Goal: Task Accomplishment & Management: Use online tool/utility

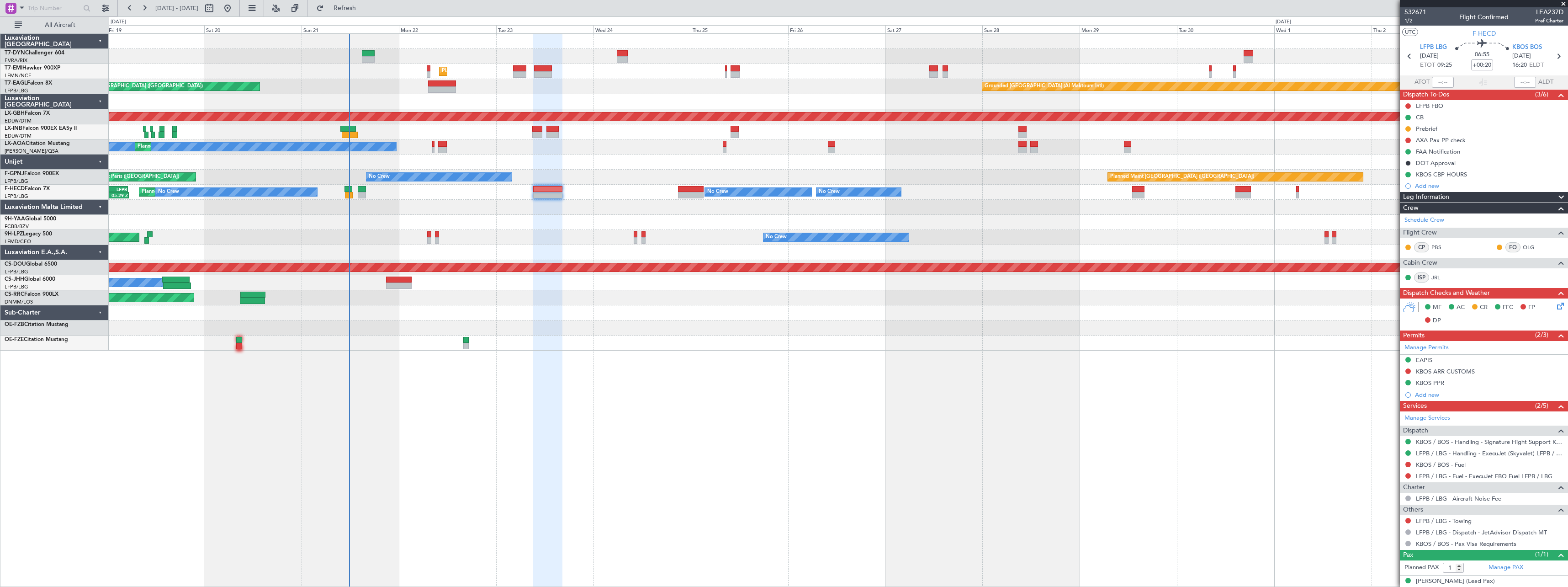
click at [666, 320] on div at bounding box center [838, 328] width 1459 height 15
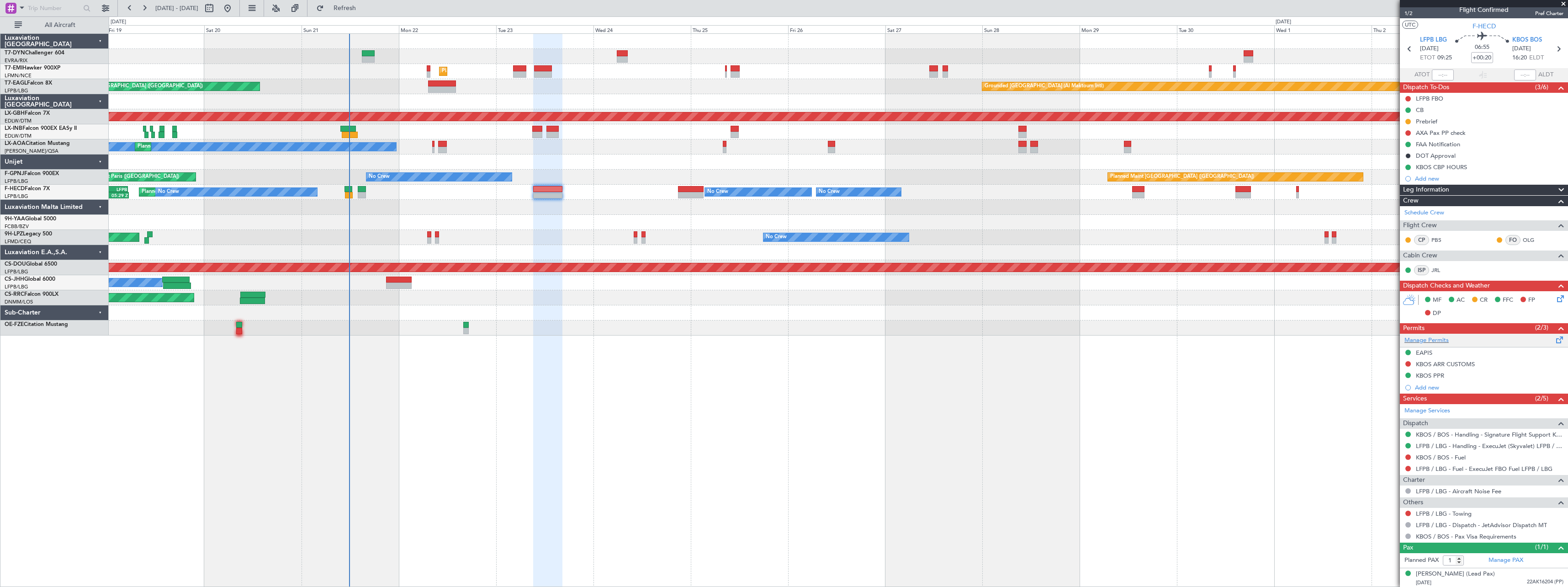
scroll to position [9, 0]
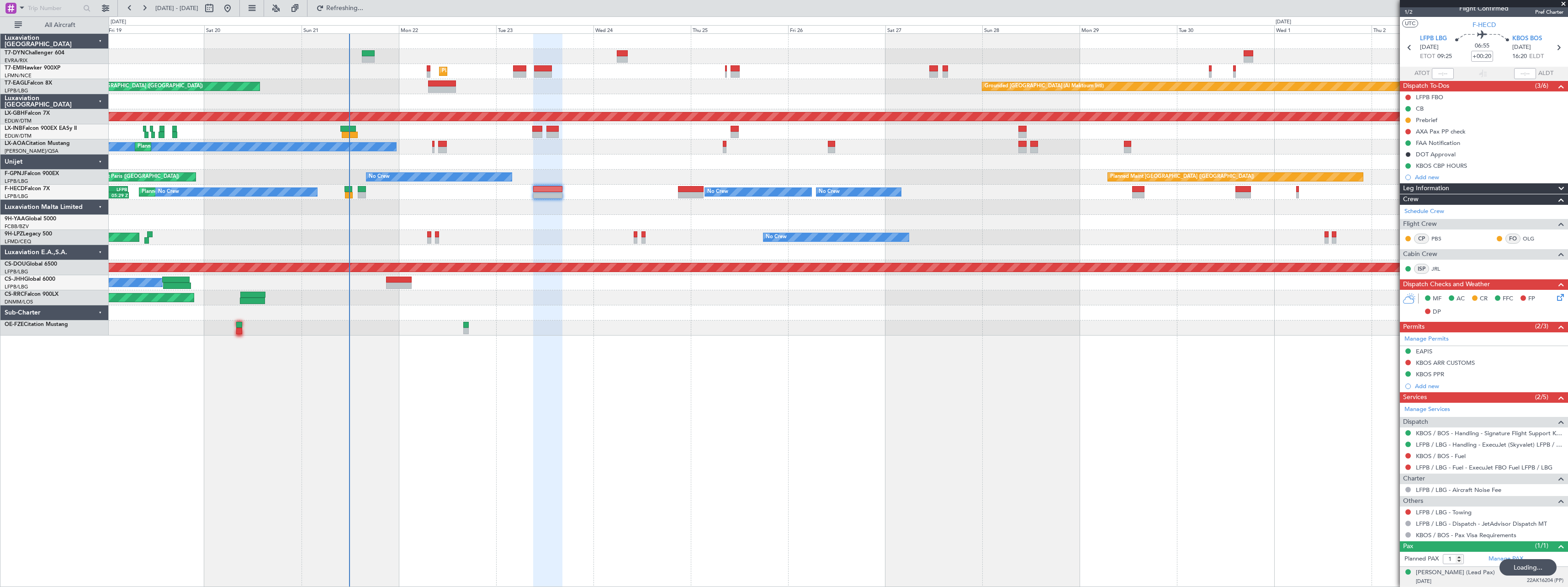
click at [1501, 582] on div "[DATE] 22AK16204 (PP)" at bounding box center [1489, 581] width 147 height 9
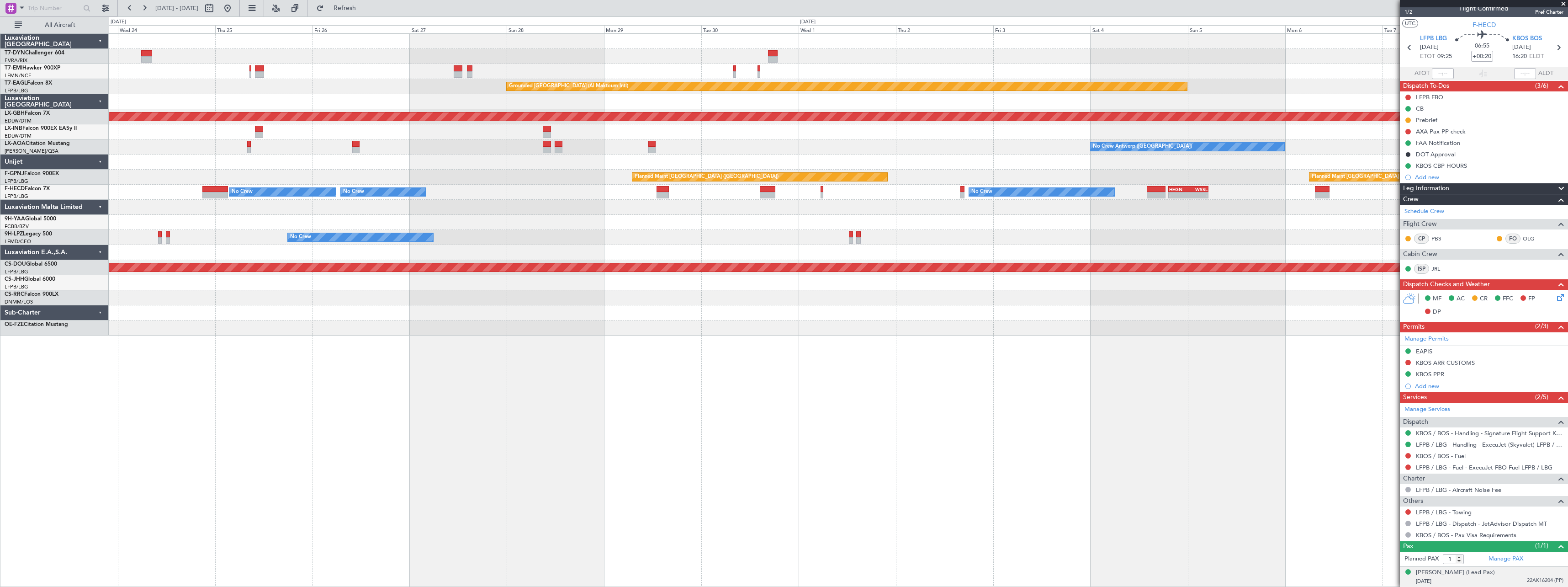
click at [682, 227] on div at bounding box center [838, 222] width 1459 height 15
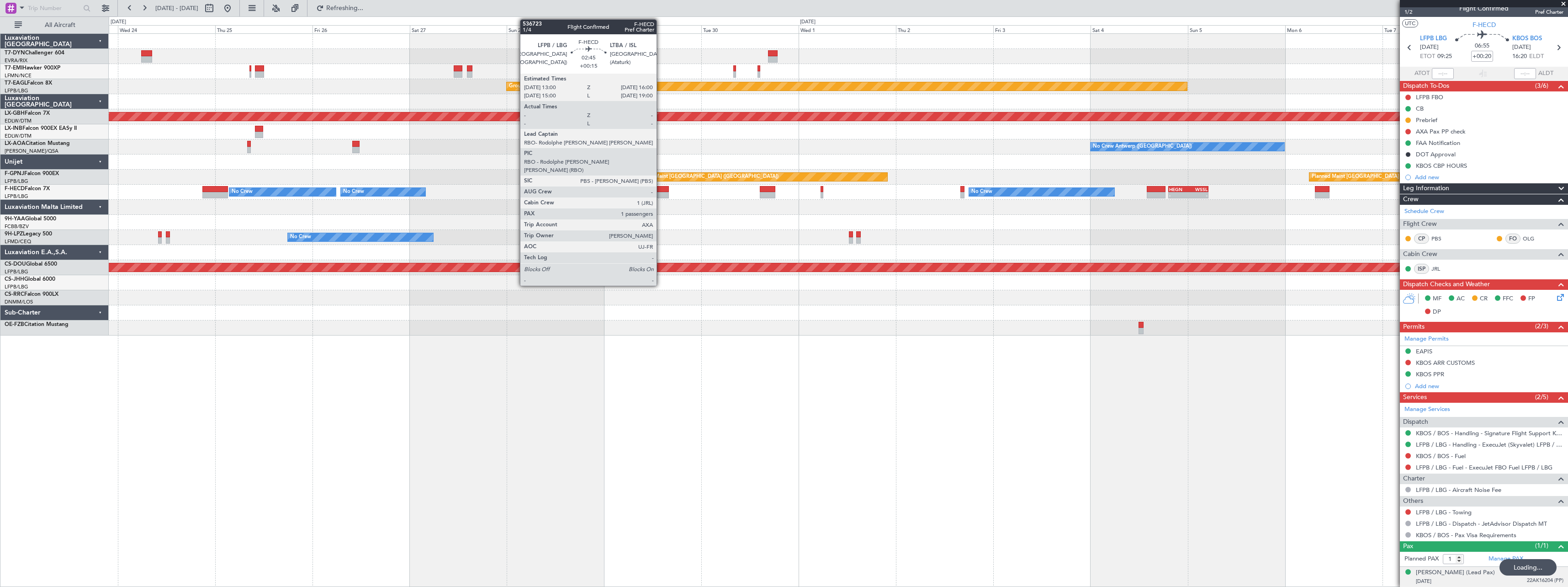
click at [660, 192] on div at bounding box center [663, 195] width 12 height 7
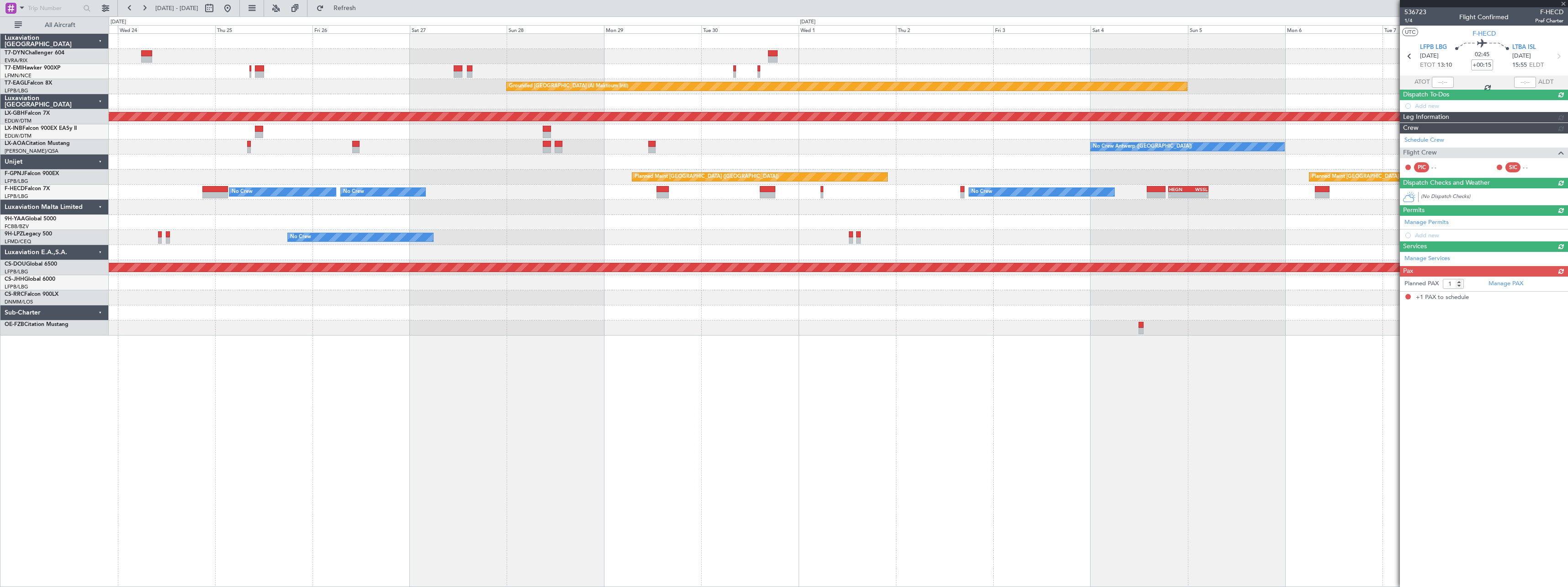
scroll to position [0, 0]
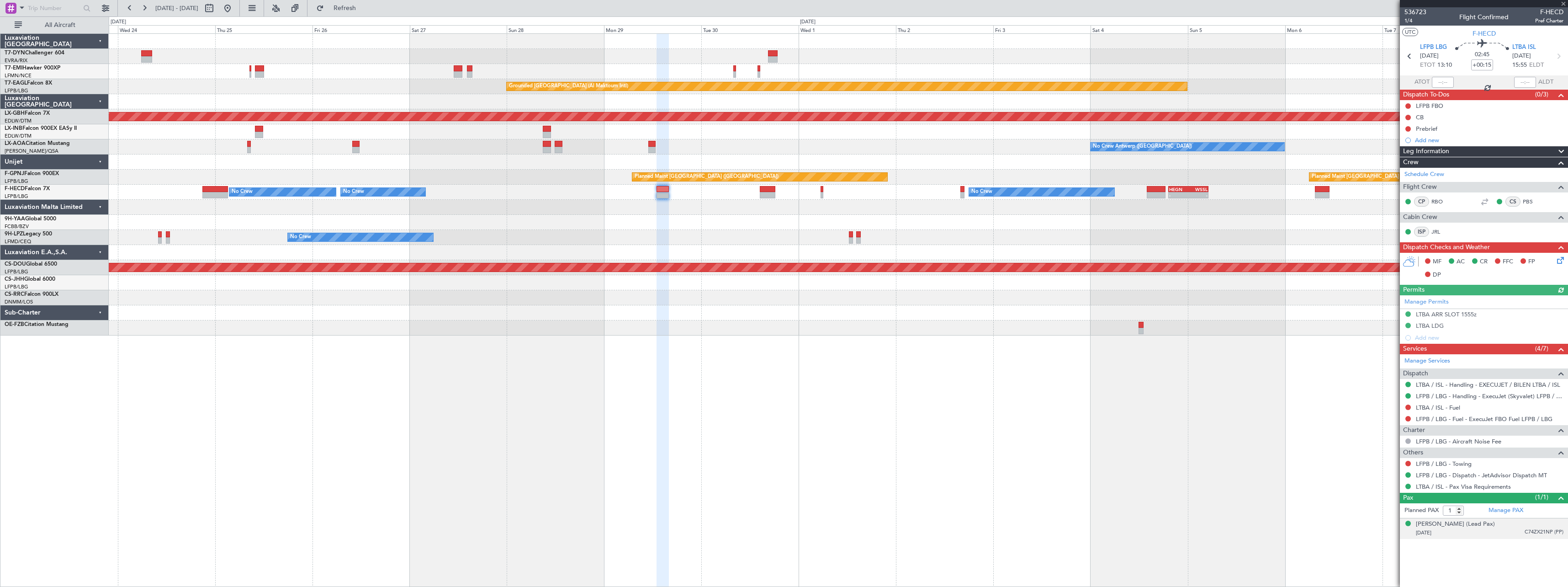
click at [1503, 527] on div "[PERSON_NAME] (Lead Pax) [DATE] C74ZX21NP (PP)" at bounding box center [1489, 528] width 147 height 18
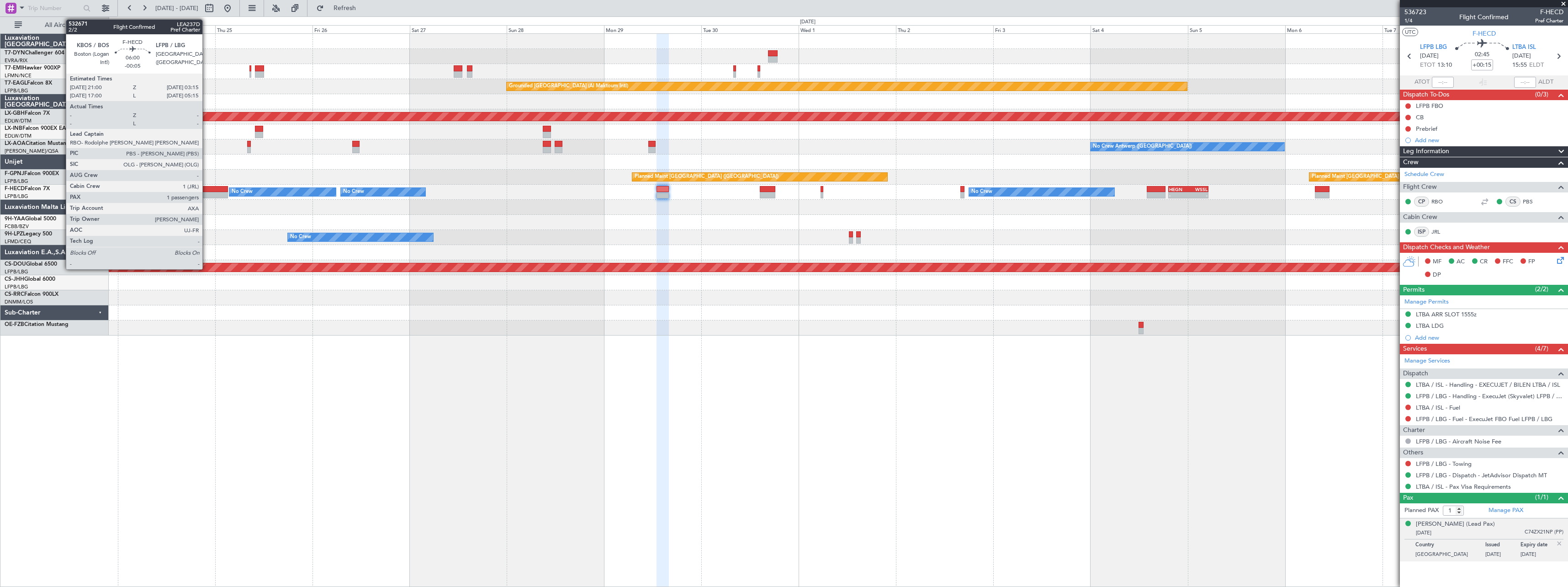
click at [206, 188] on div at bounding box center [215, 189] width 26 height 7
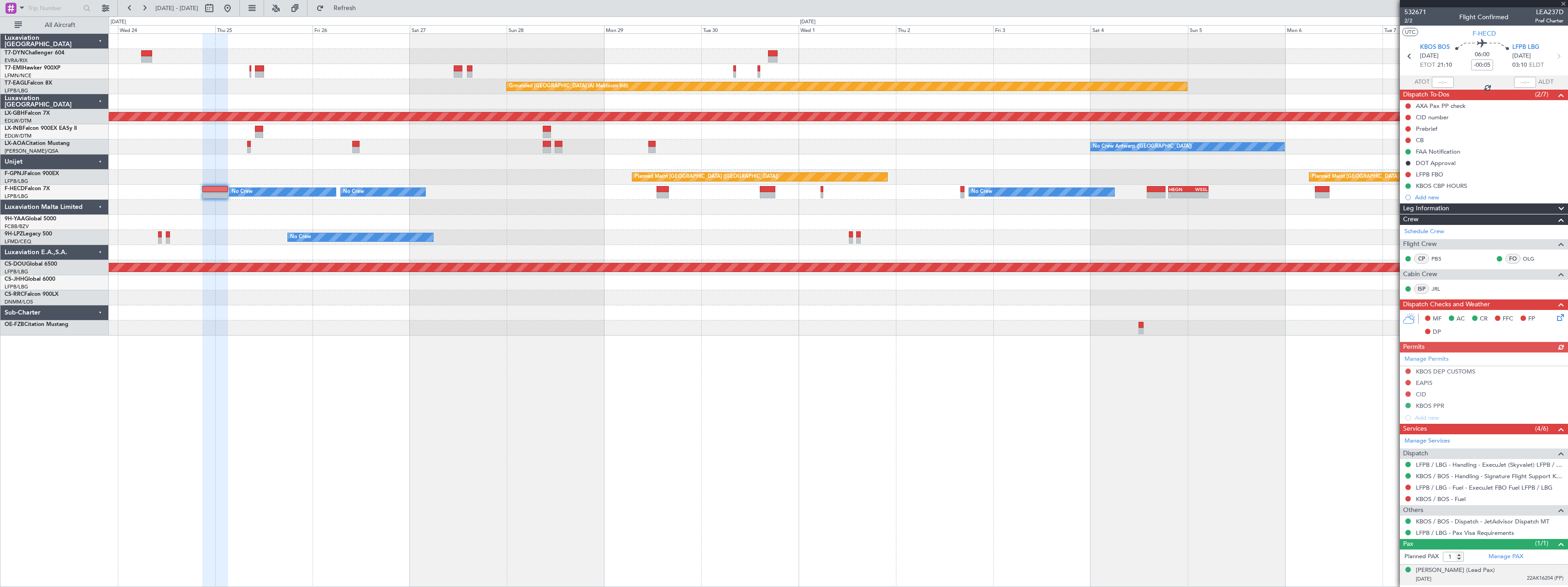
click at [1510, 571] on div "[PERSON_NAME] (Lead Pax) [DATE] 22AK16204 (PP)" at bounding box center [1489, 574] width 147 height 18
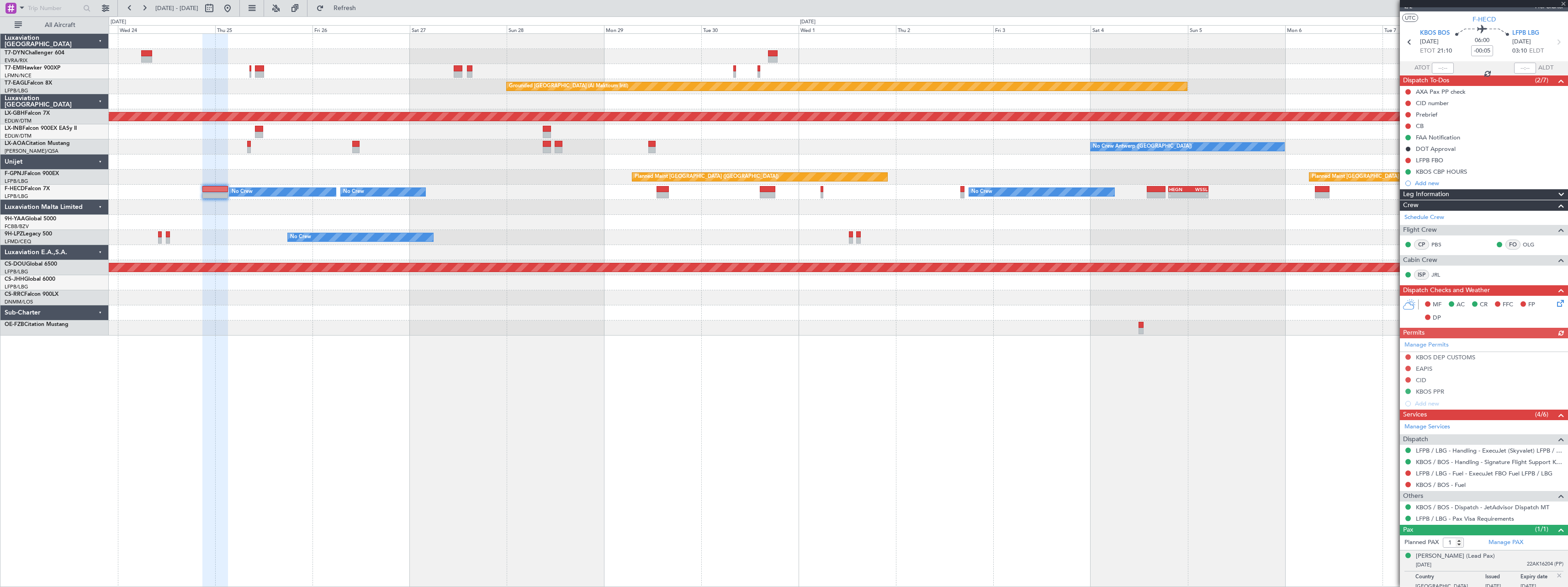
scroll to position [20, 0]
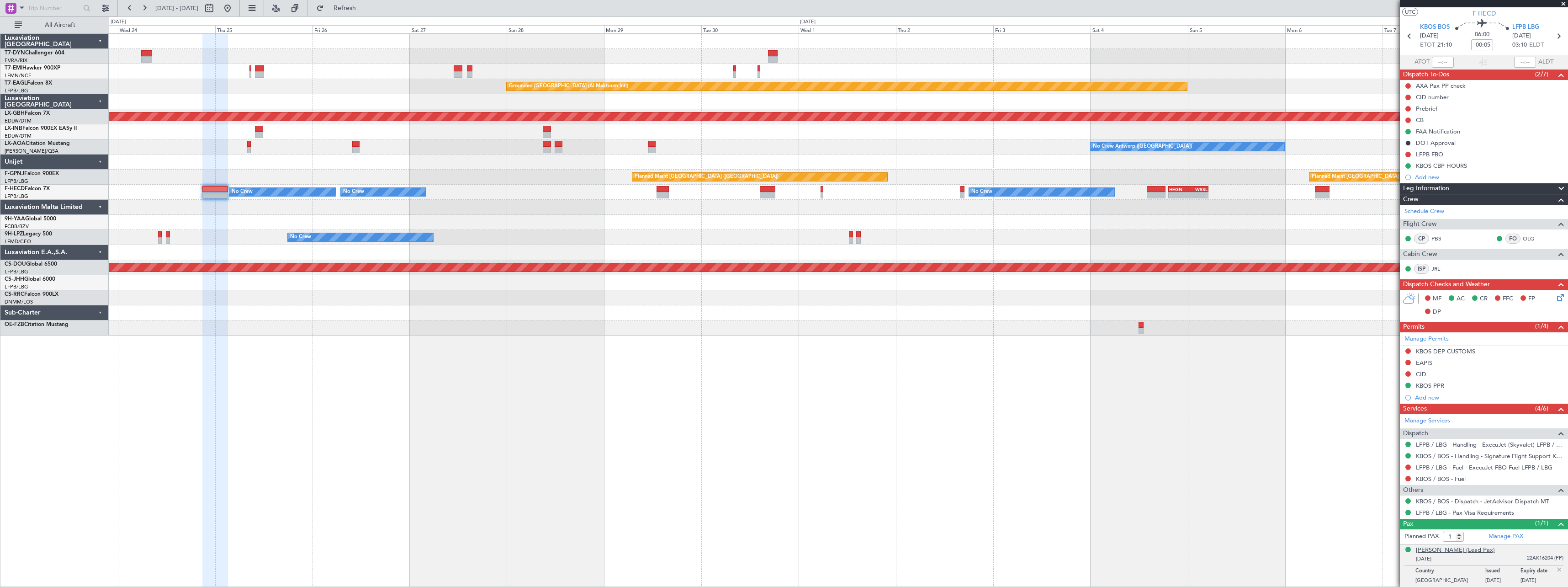
click at [1436, 552] on div "[PERSON_NAME] (Lead Pax)" at bounding box center [1455, 550] width 79 height 9
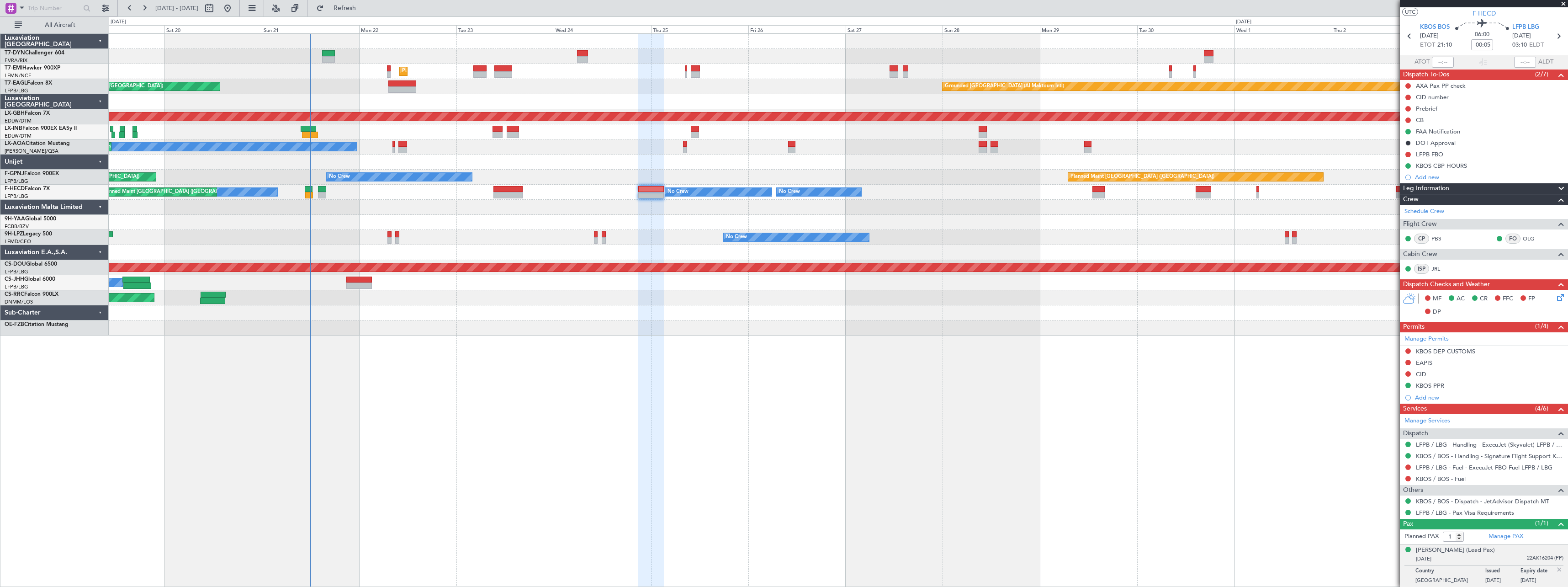
click at [985, 359] on div "Unplanned Maint [GEOGRAPHIC_DATA] (Riga Intl) Planned Maint [GEOGRAPHIC_DATA] G…" at bounding box center [838, 310] width 1459 height 554
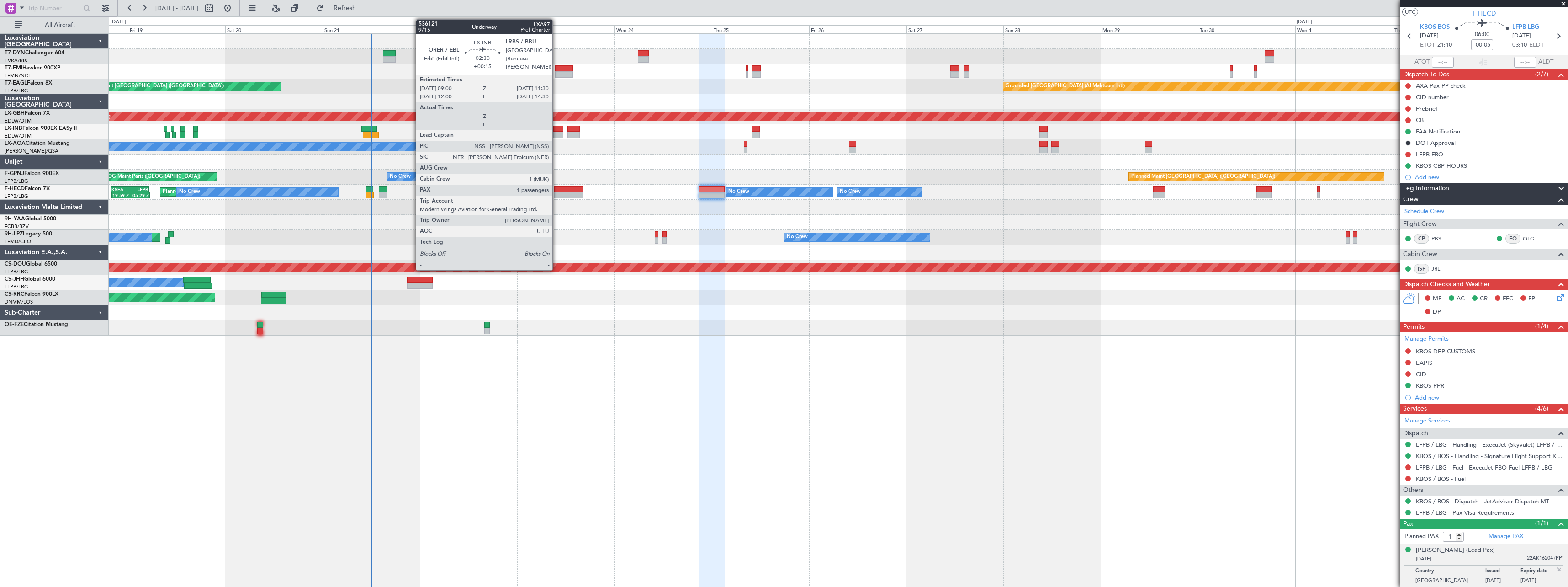
click at [556, 129] on div at bounding box center [558, 128] width 10 height 7
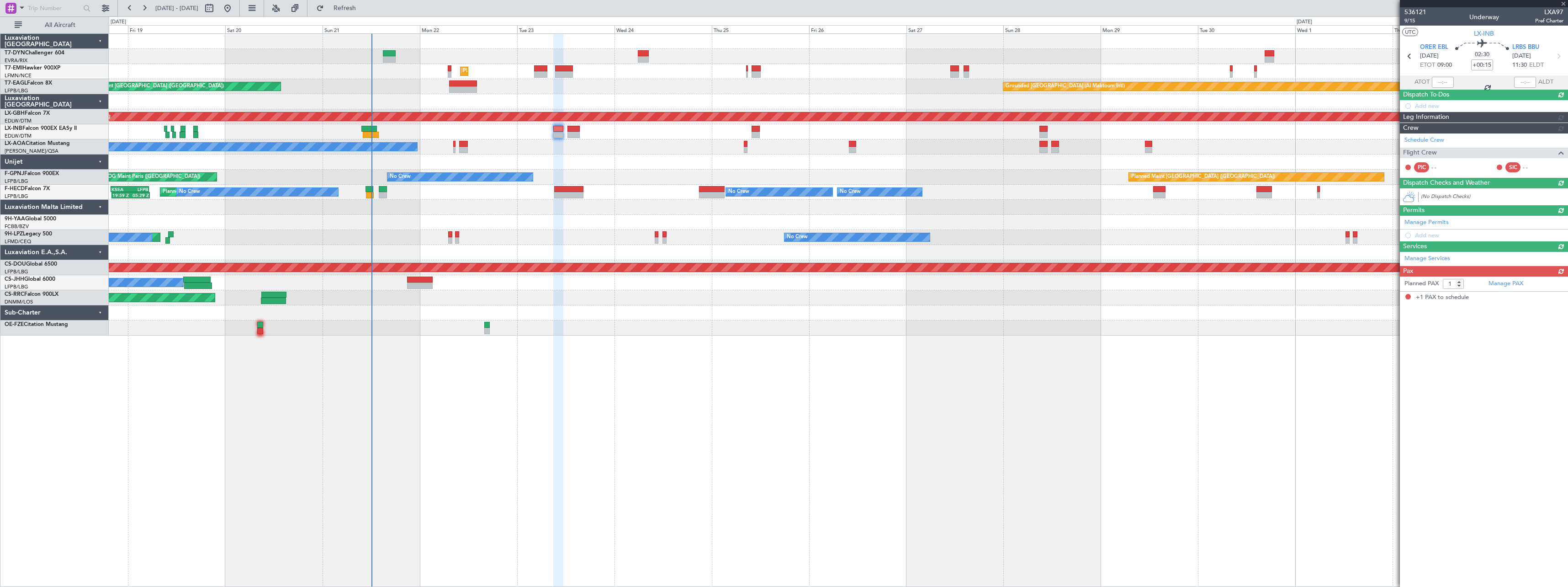
scroll to position [0, 0]
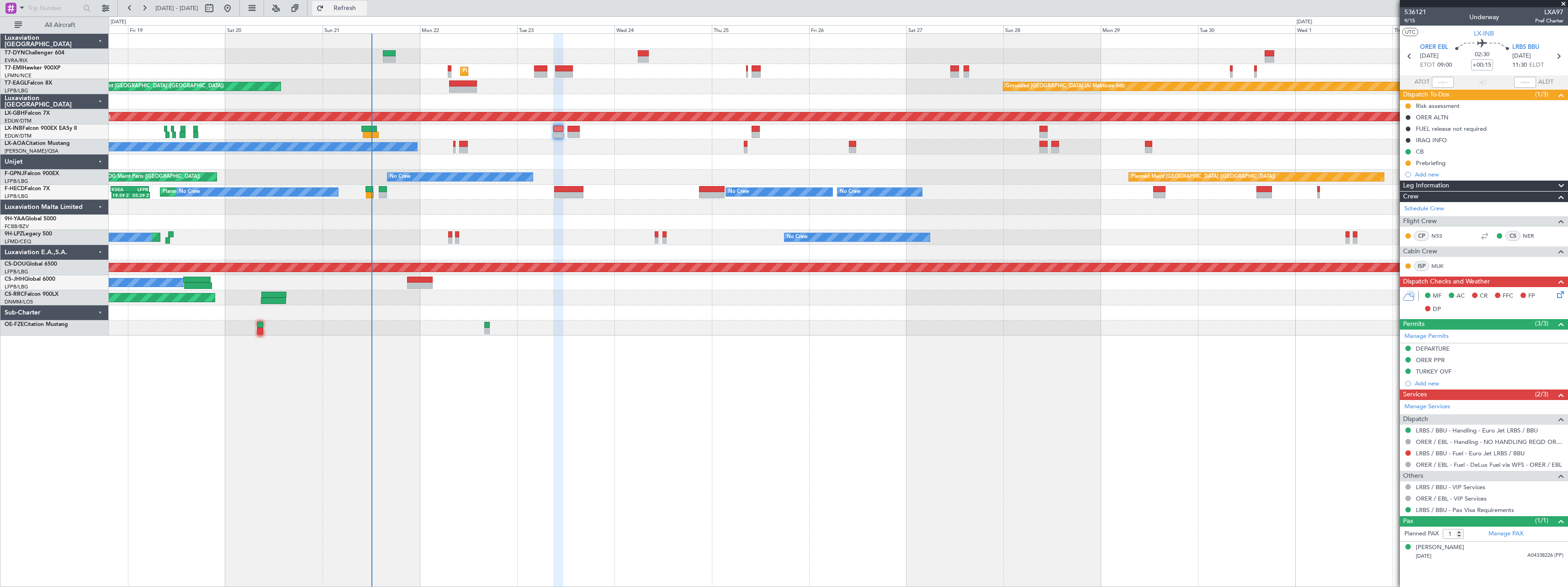
click at [360, 9] on span "Refresh" at bounding box center [345, 8] width 38 height 7
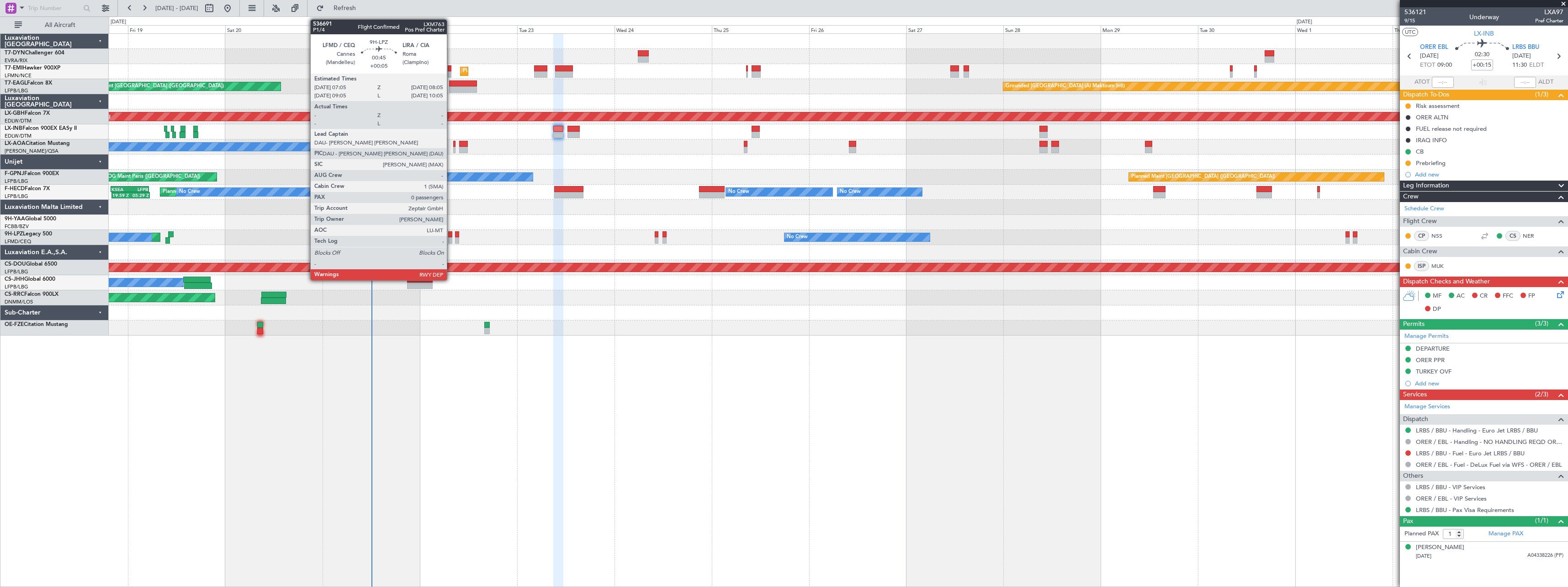
click at [451, 239] on div at bounding box center [450, 241] width 4 height 7
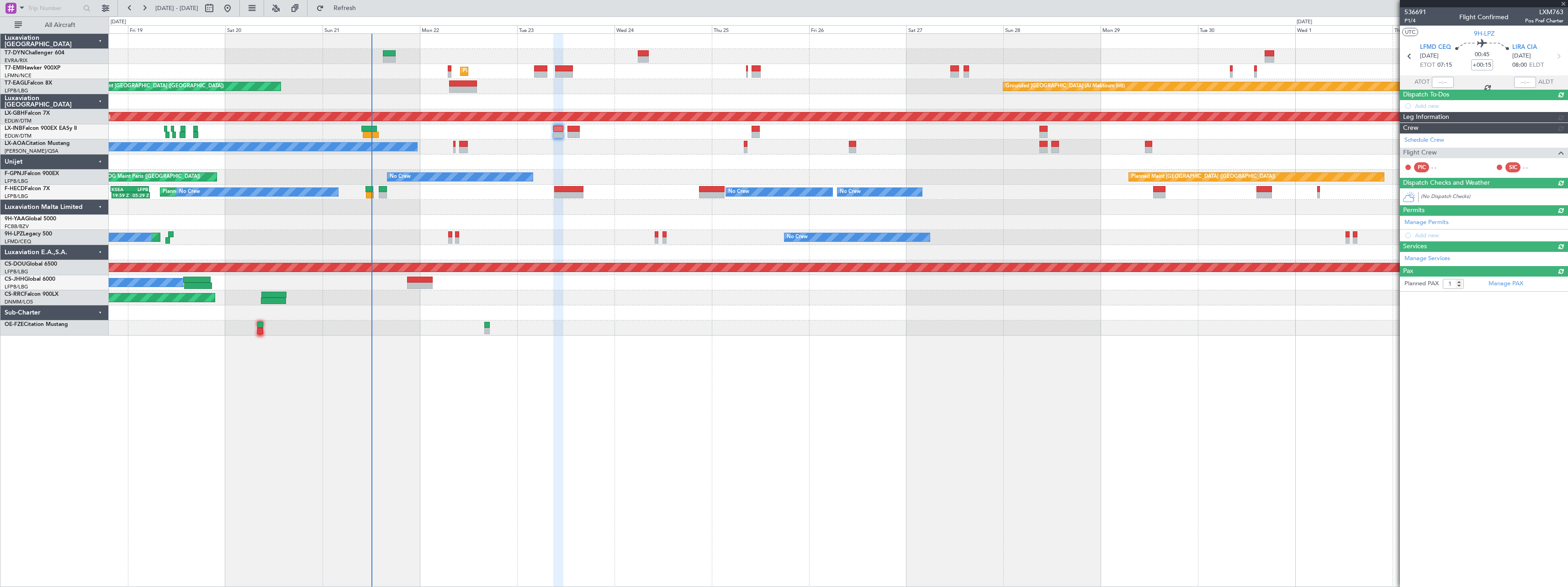
type input "+00:05"
type input "0"
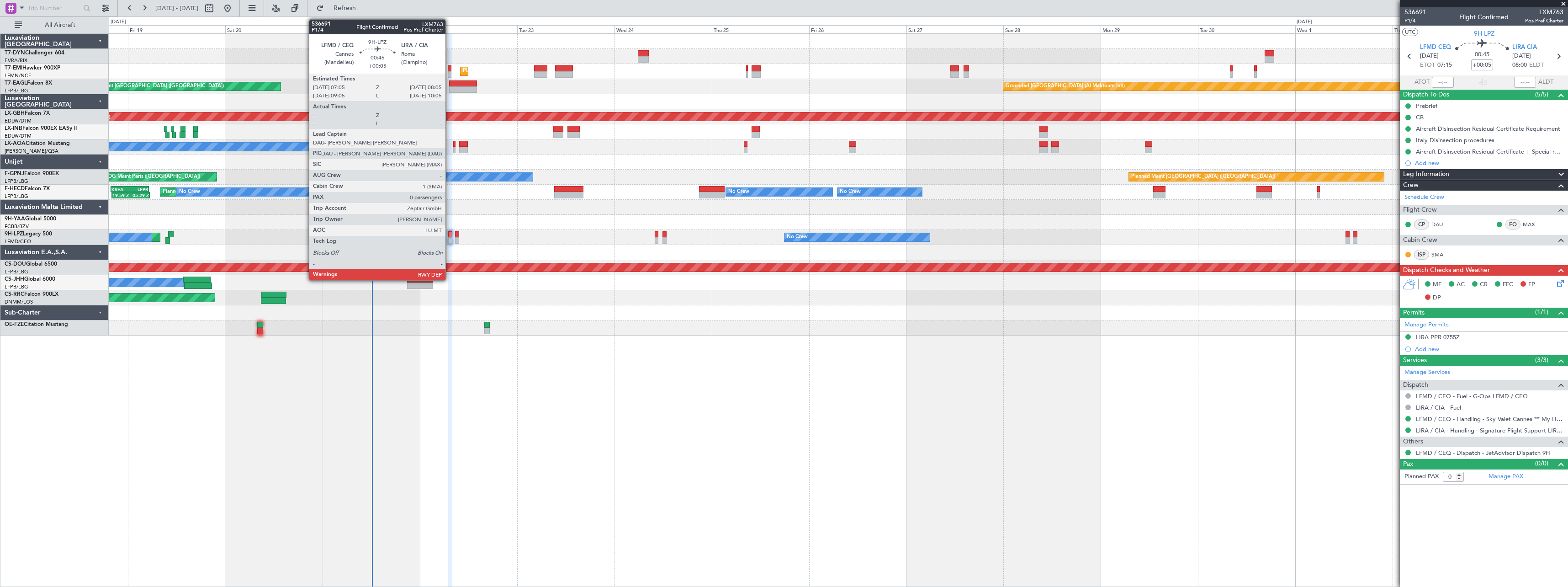
click at [450, 239] on div at bounding box center [450, 241] width 4 height 7
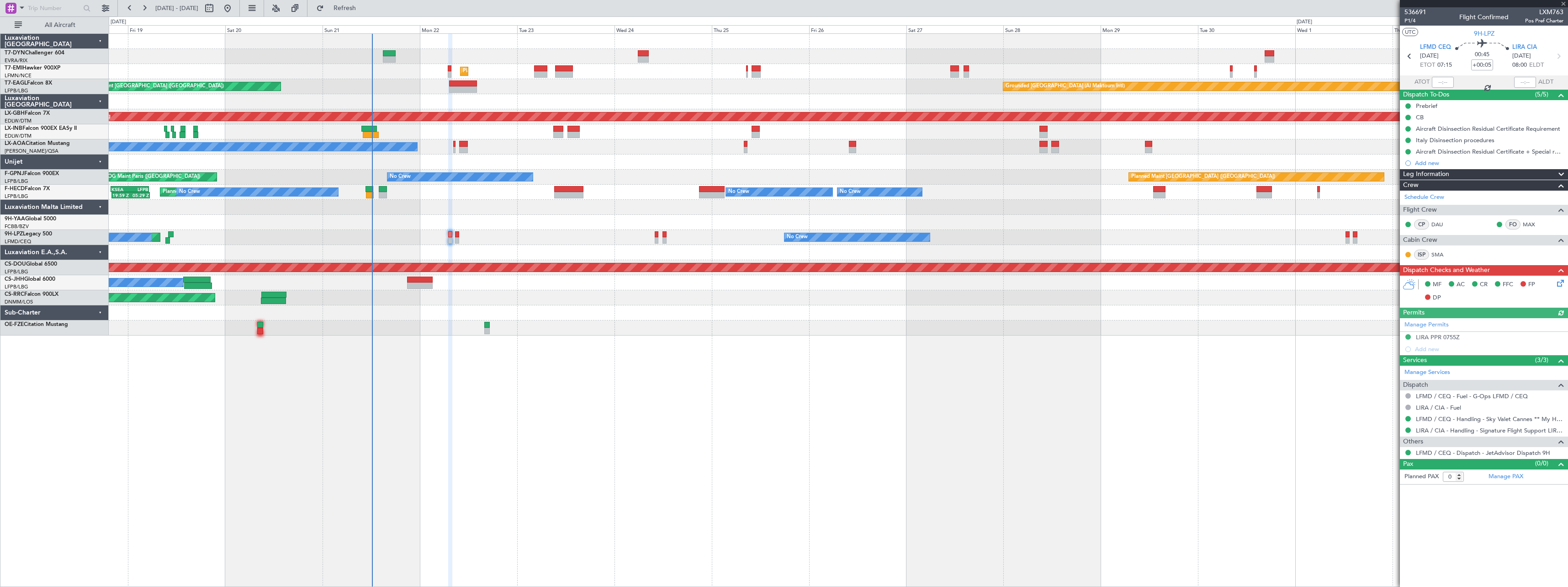
click at [457, 234] on div at bounding box center [457, 234] width 4 height 7
type input "2"
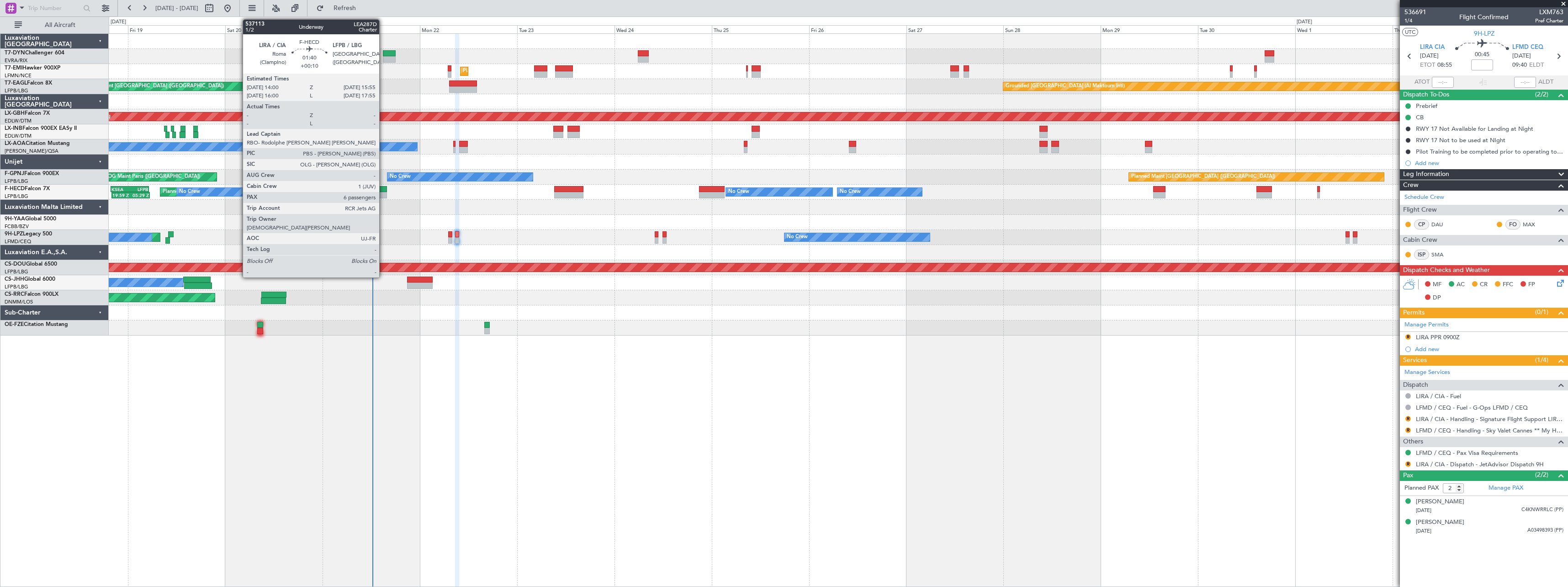
click at [383, 188] on div at bounding box center [383, 189] width 9 height 7
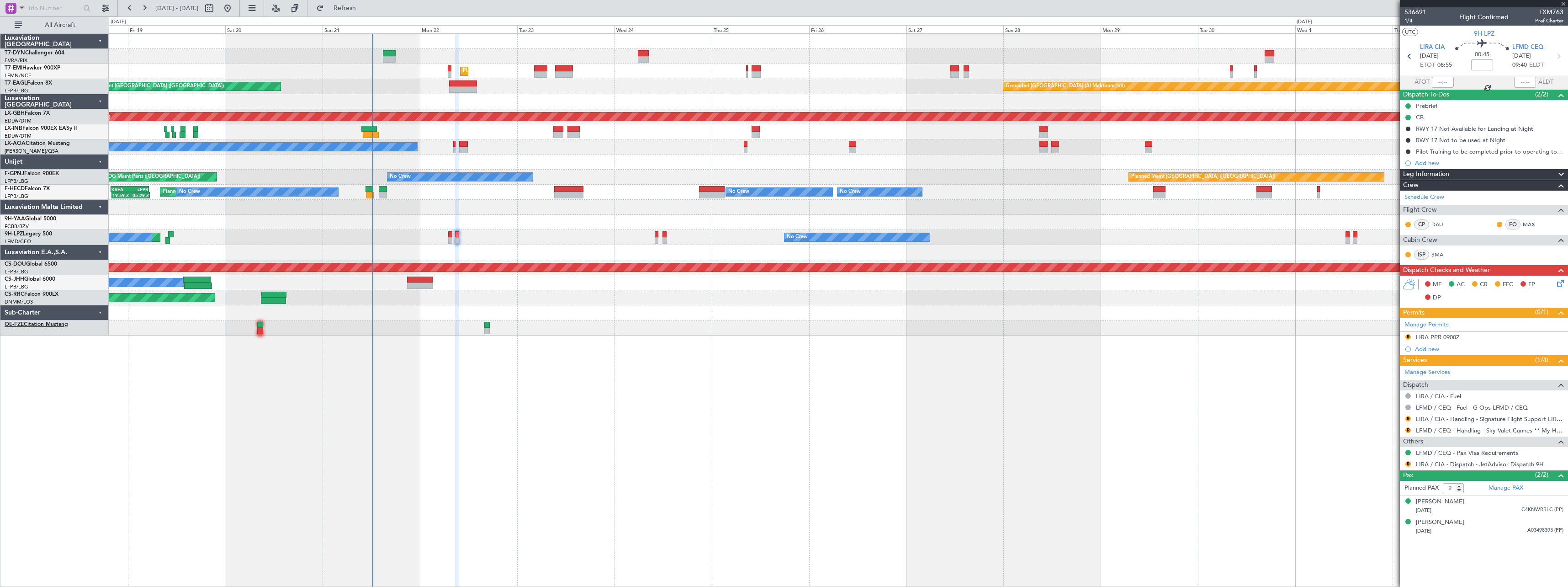
type input "+00:10"
type input "6"
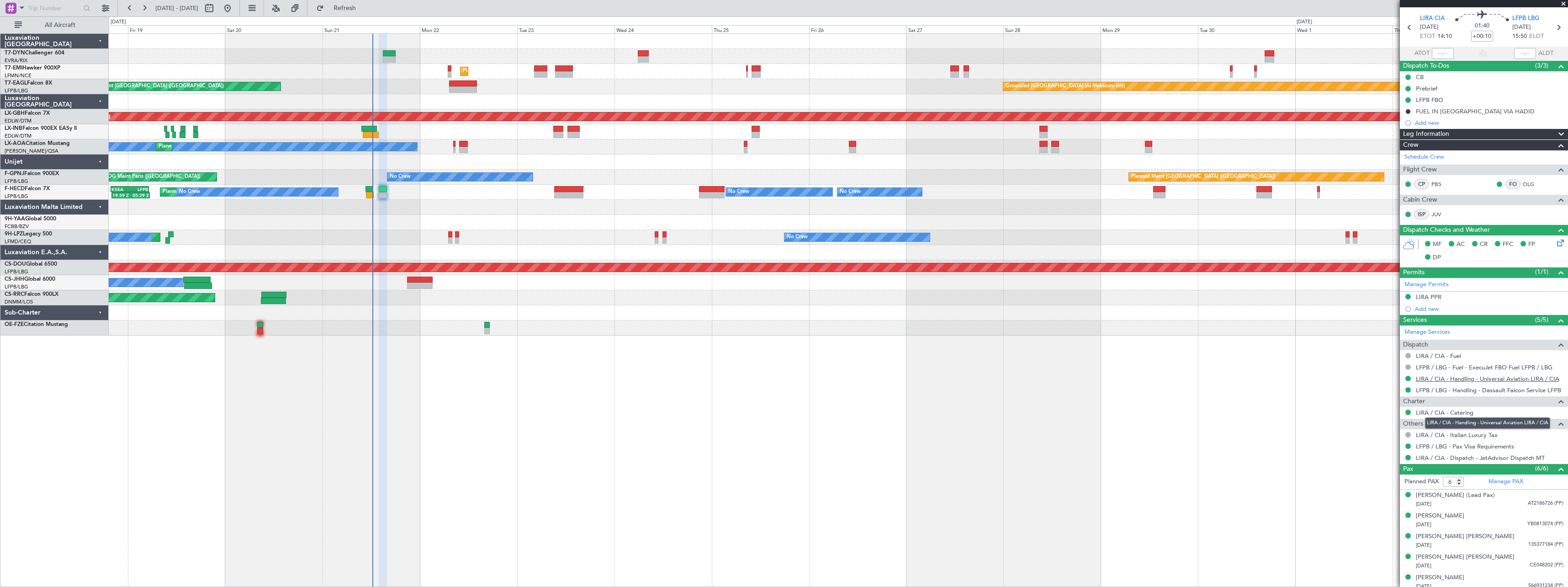
scroll to position [54, 0]
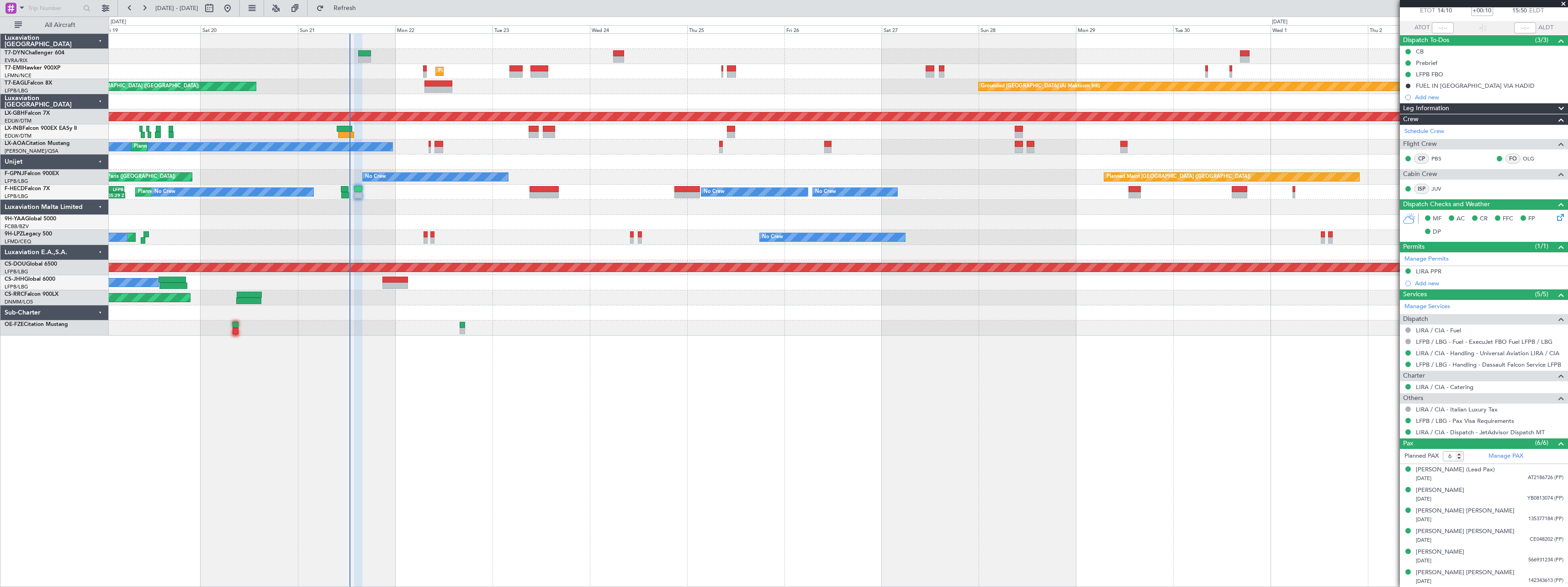
click at [419, 200] on div at bounding box center [838, 207] width 1459 height 15
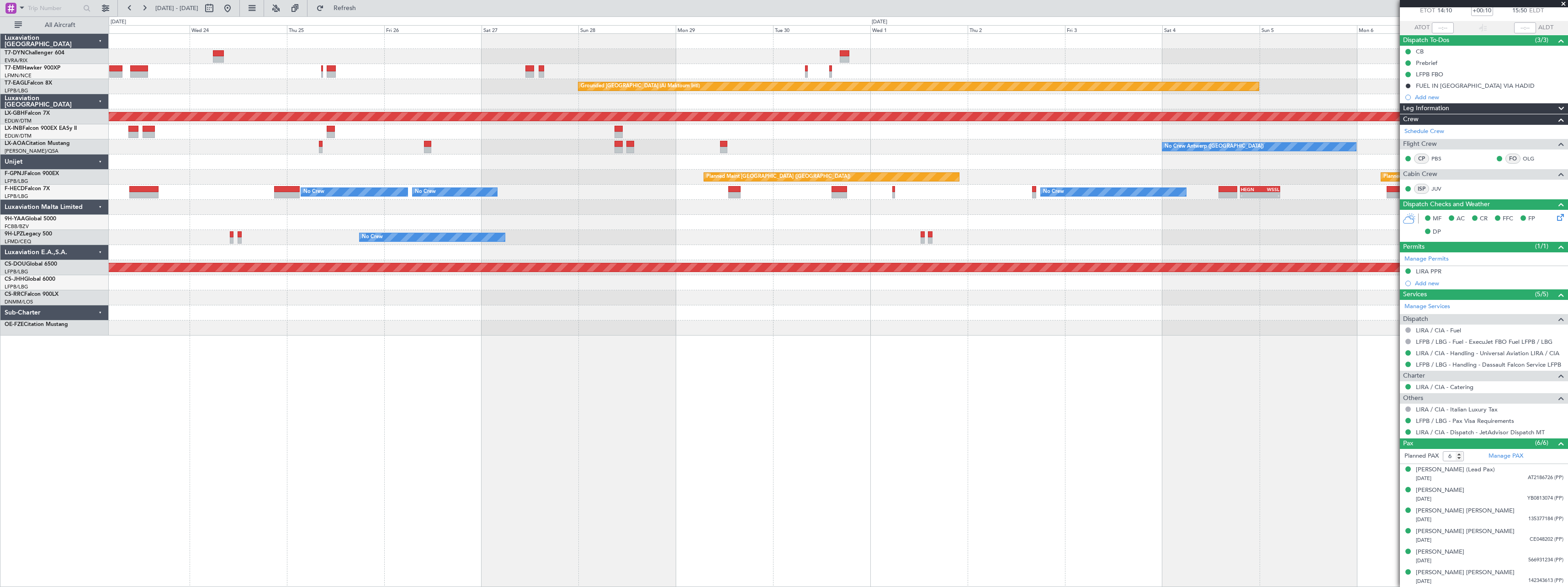
click at [760, 297] on div "Planned Maint [GEOGRAPHIC_DATA] ([GEOGRAPHIC_DATA])" at bounding box center [838, 298] width 1459 height 15
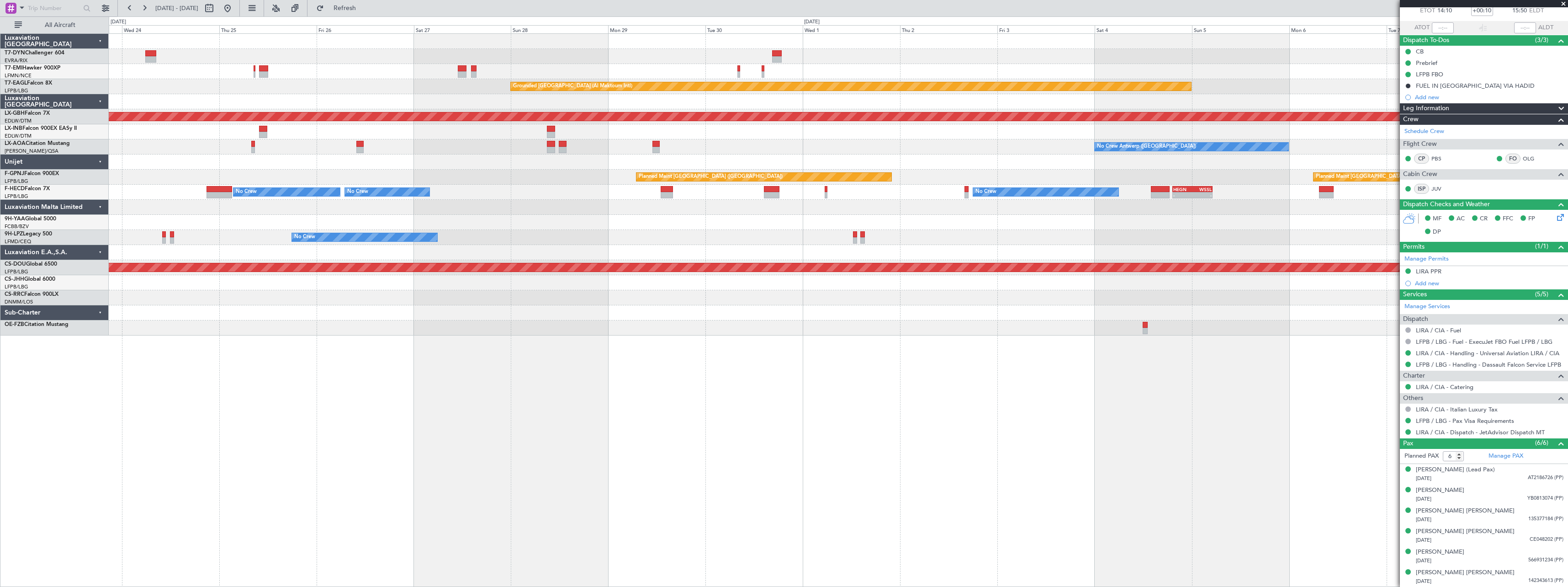
click at [1041, 230] on div "Planned Maint [GEOGRAPHIC_DATA] Grounded [GEOGRAPHIC_DATA] (Al Maktoum Intl) Un…" at bounding box center [838, 185] width 1459 height 301
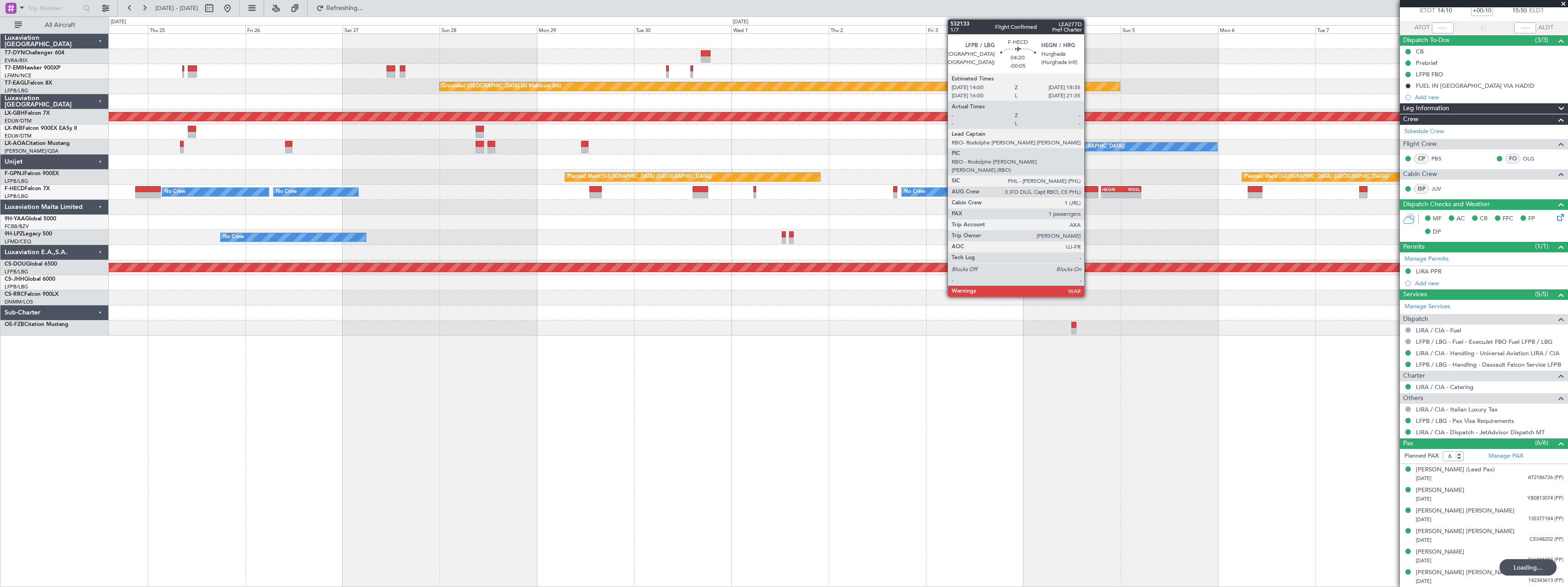
click at [1088, 191] on div at bounding box center [1089, 189] width 19 height 7
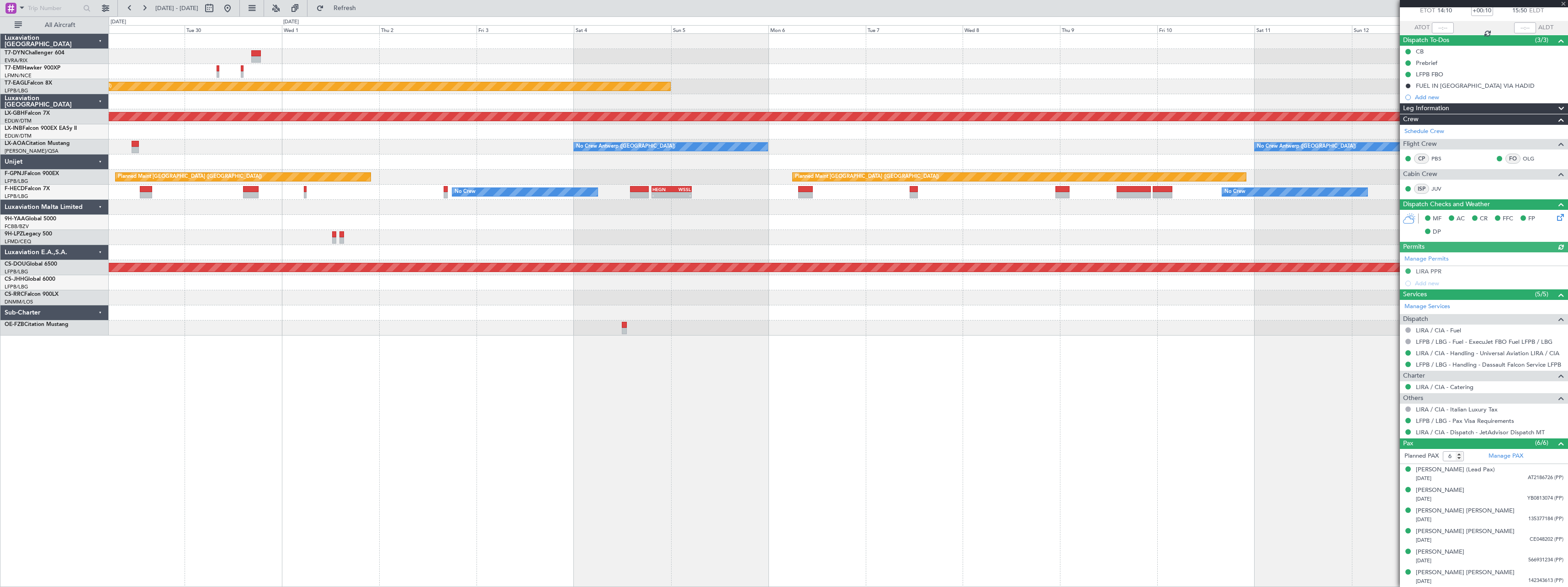
type input "-00:05"
type input "1"
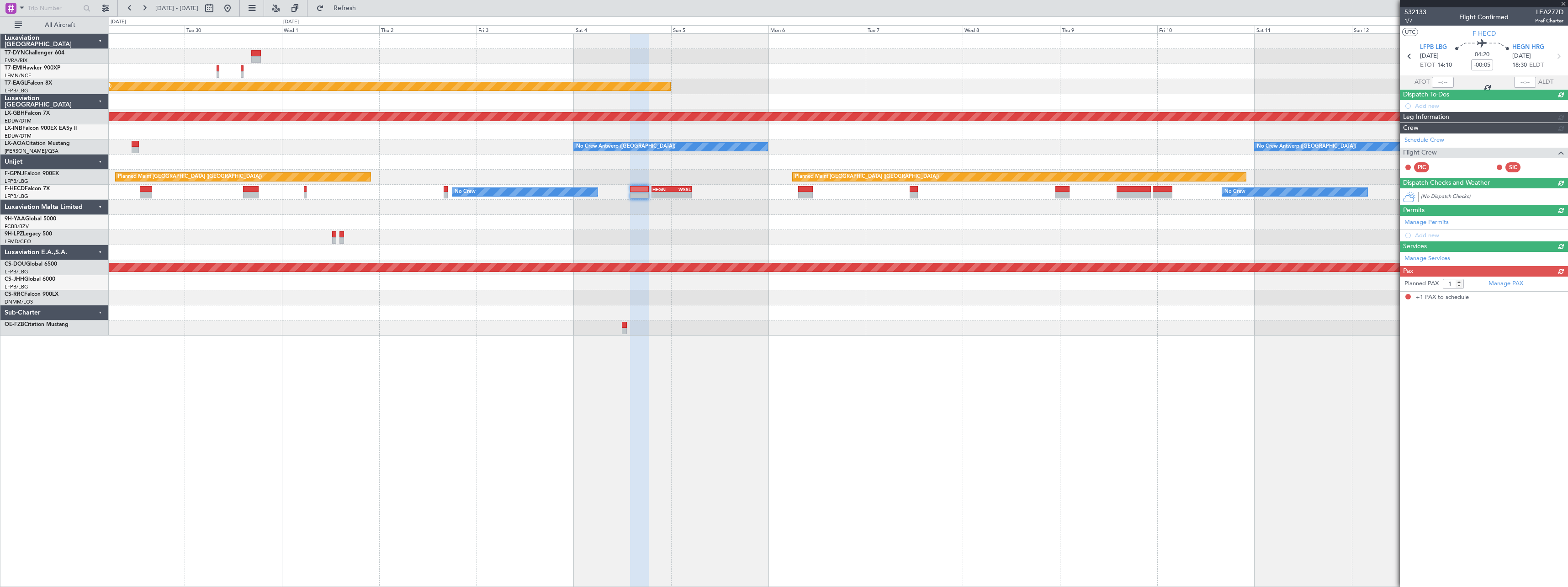
scroll to position [0, 0]
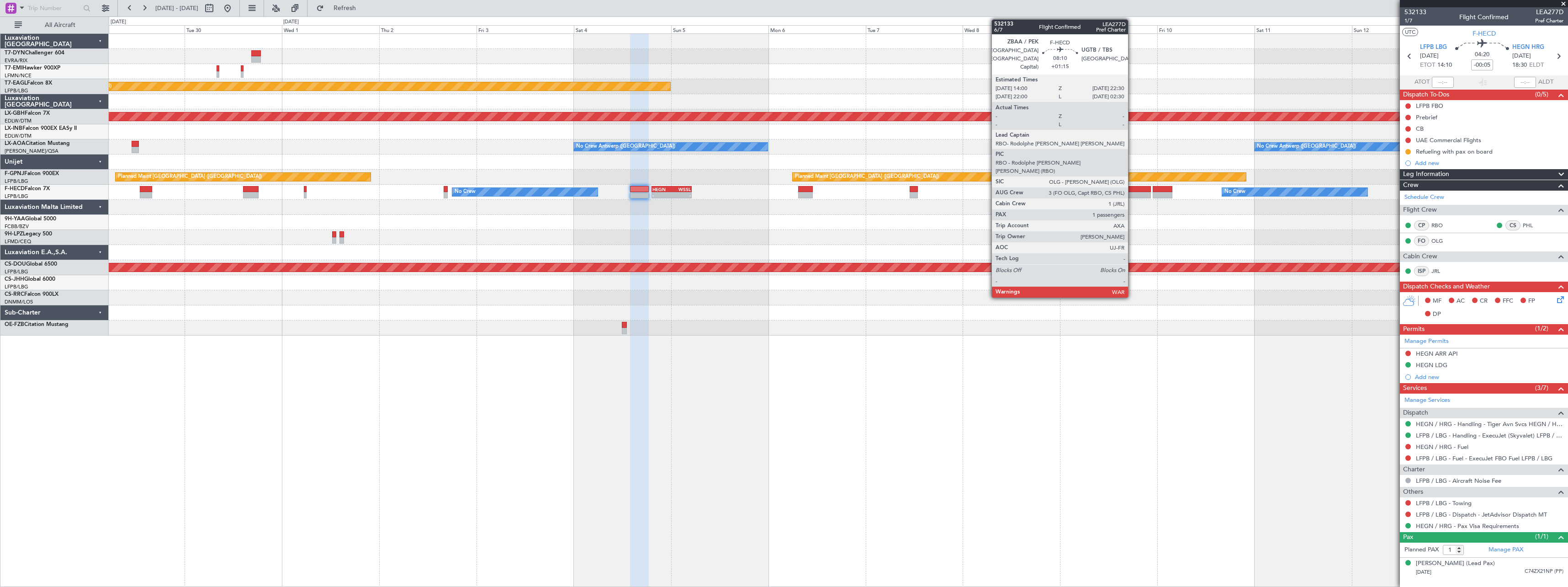
click at [1132, 188] on div at bounding box center [1133, 189] width 35 height 7
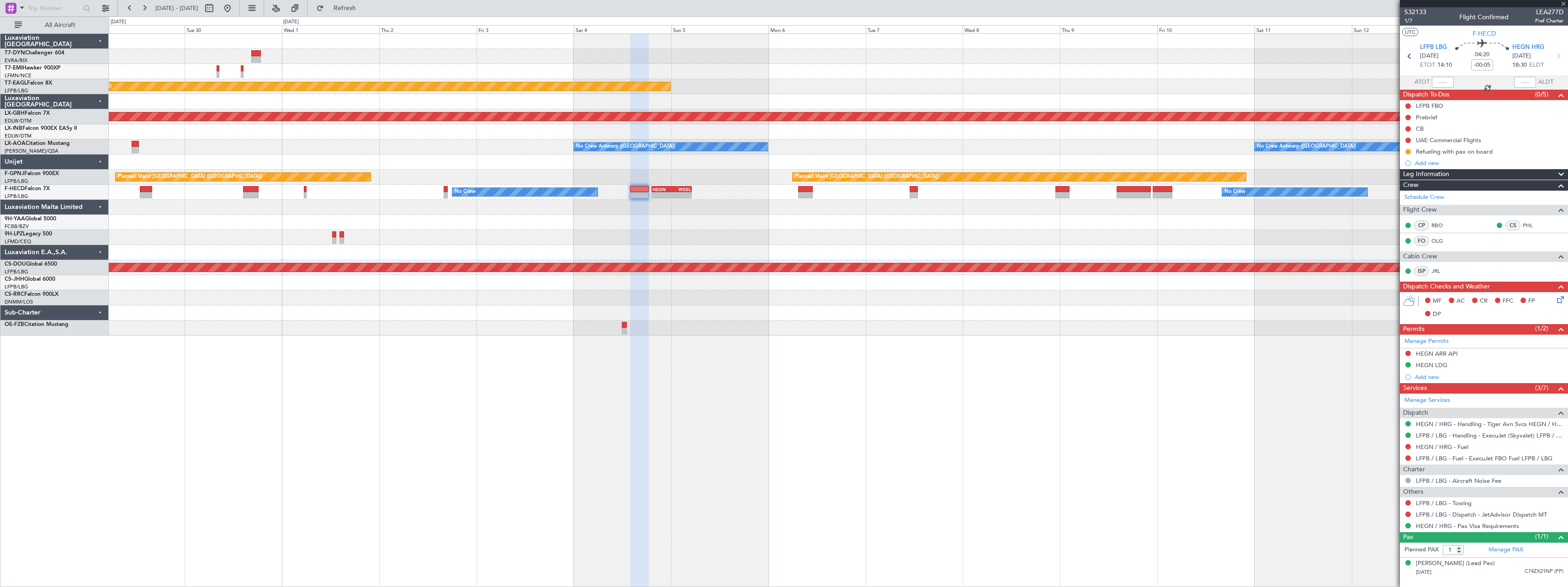
type input "+01:15"
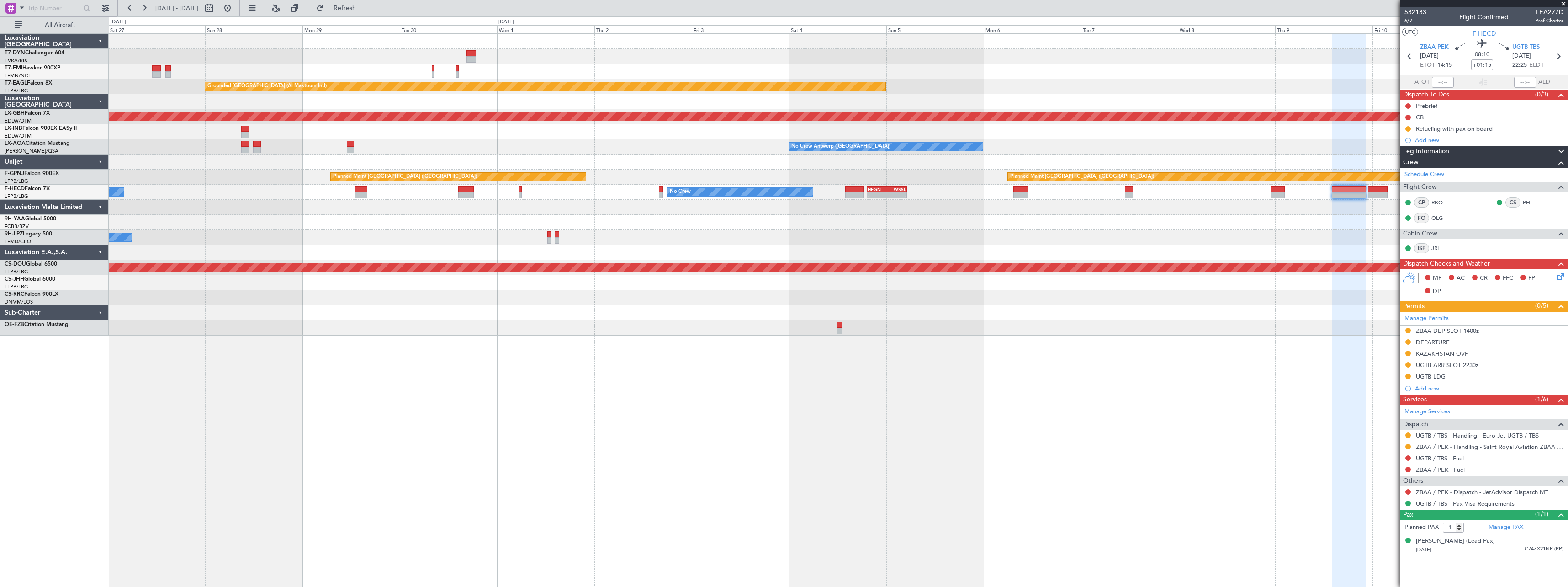
click at [953, 316] on div "Grounded [GEOGRAPHIC_DATA] (Al Maktoum Intl) Planned Maint Nurnberg No Crew [GE…" at bounding box center [838, 310] width 1459 height 554
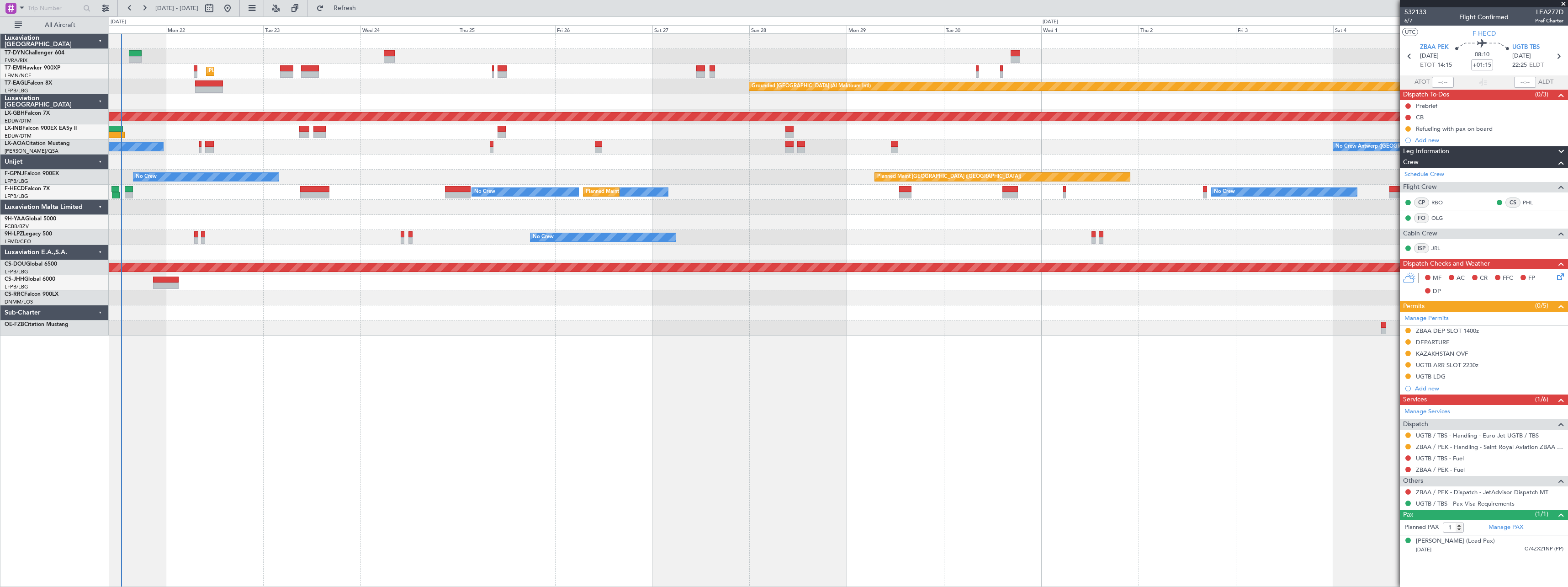
click at [1051, 312] on div "Planned Maint [GEOGRAPHIC_DATA] Grounded [GEOGRAPHIC_DATA] (Al Maktoum Intl) Un…" at bounding box center [838, 310] width 1459 height 554
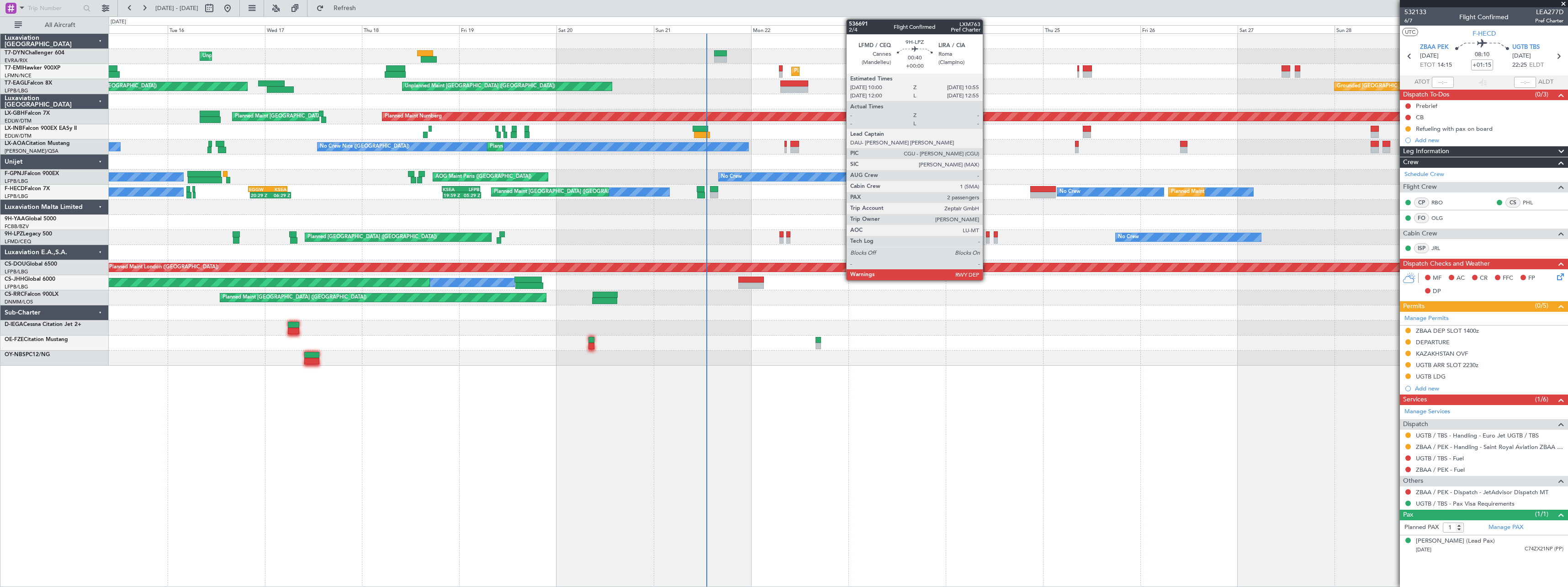
click at [987, 234] on div at bounding box center [988, 234] width 4 height 7
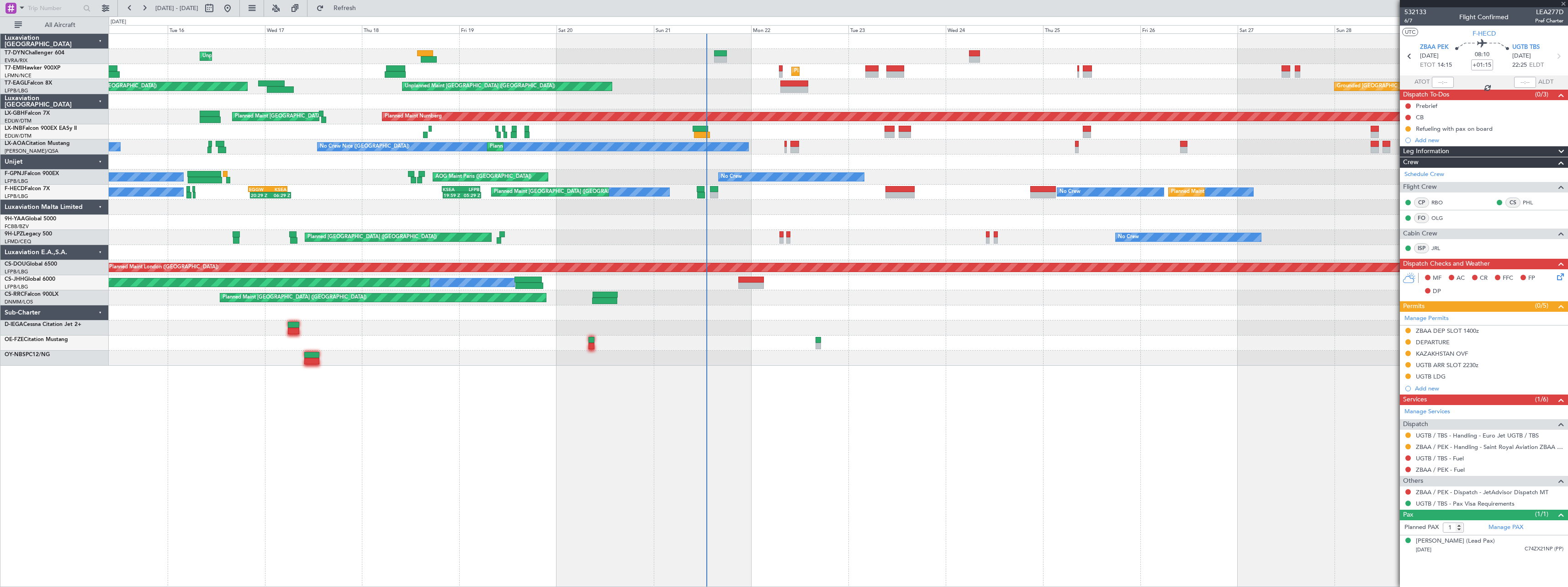
type input "2"
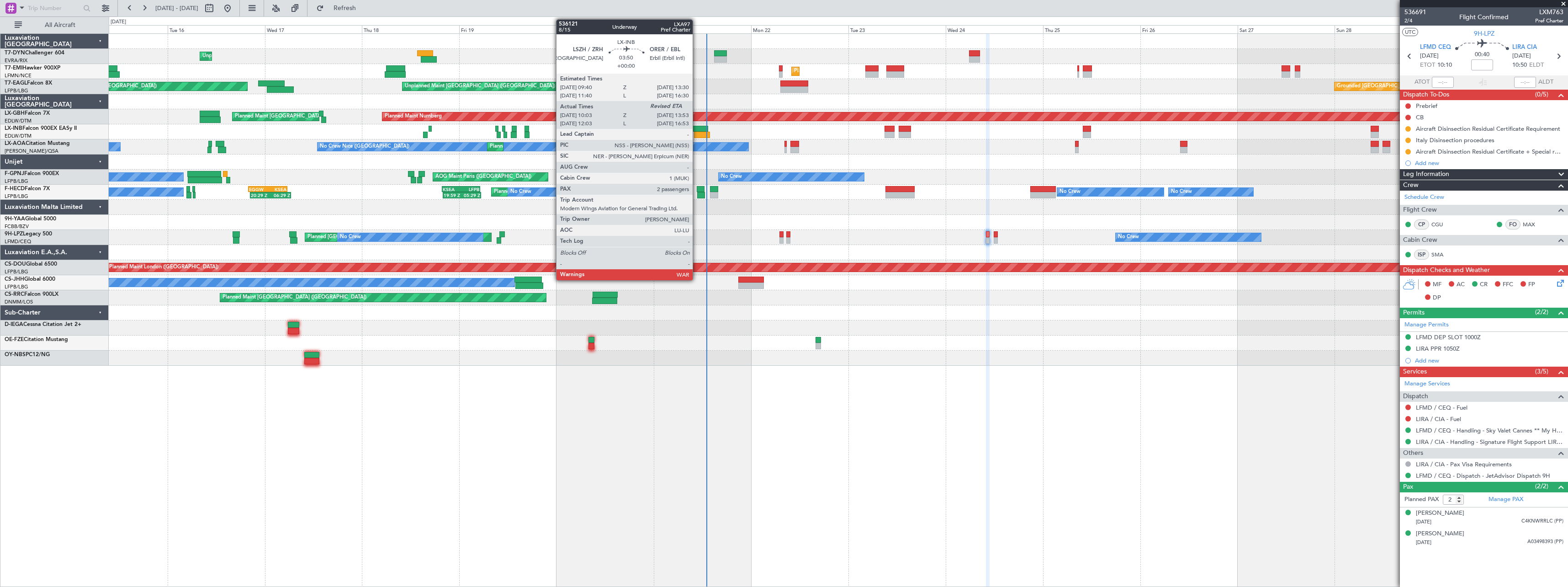
click at [697, 138] on div at bounding box center [702, 135] width 16 height 7
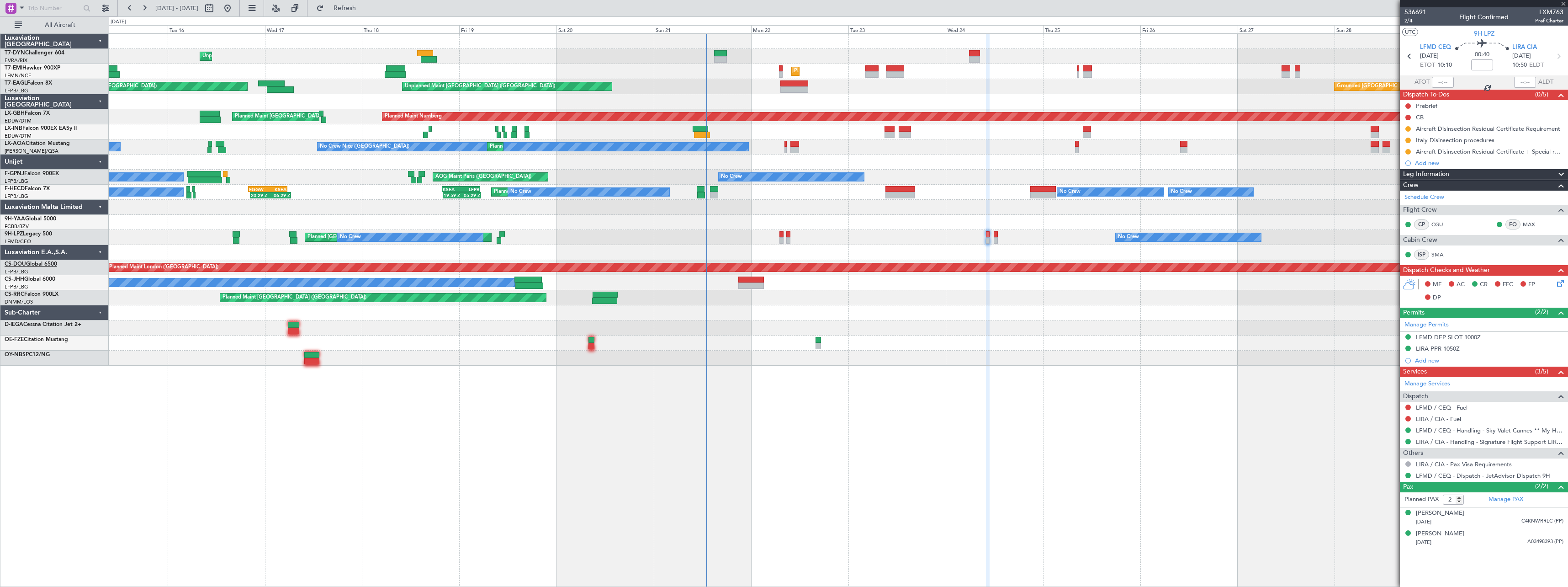
type input "10:03"
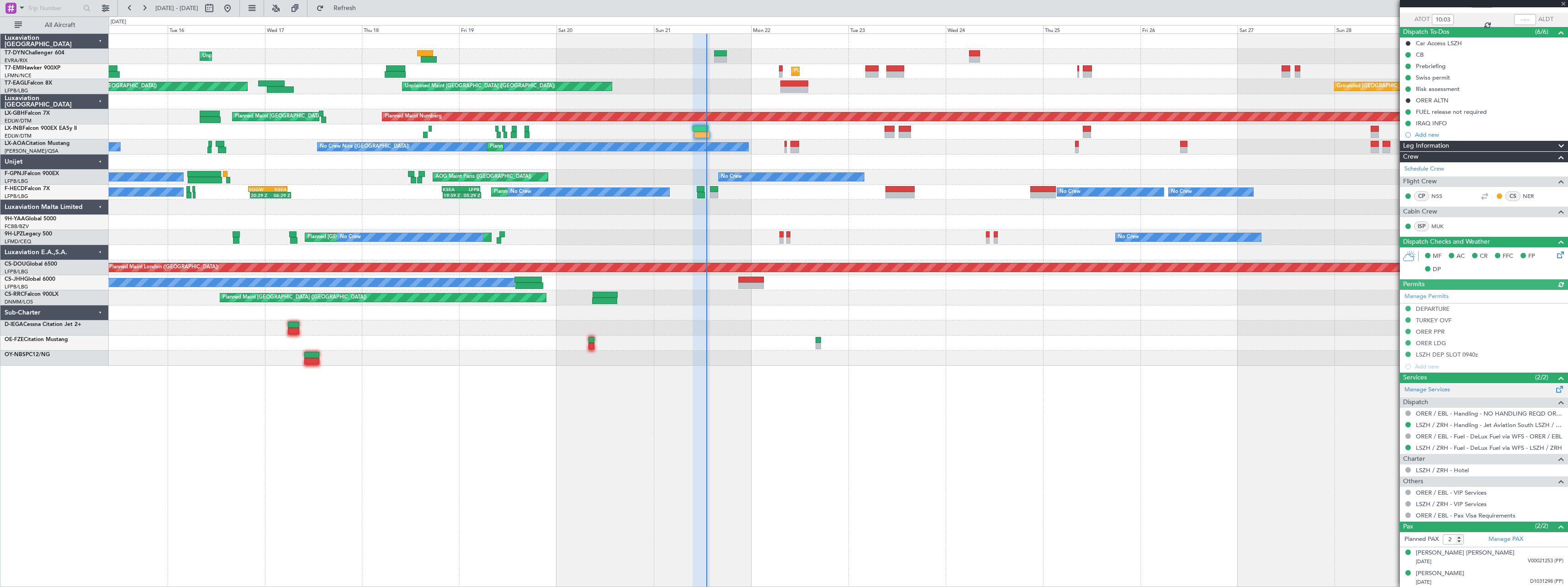
scroll to position [63, 0]
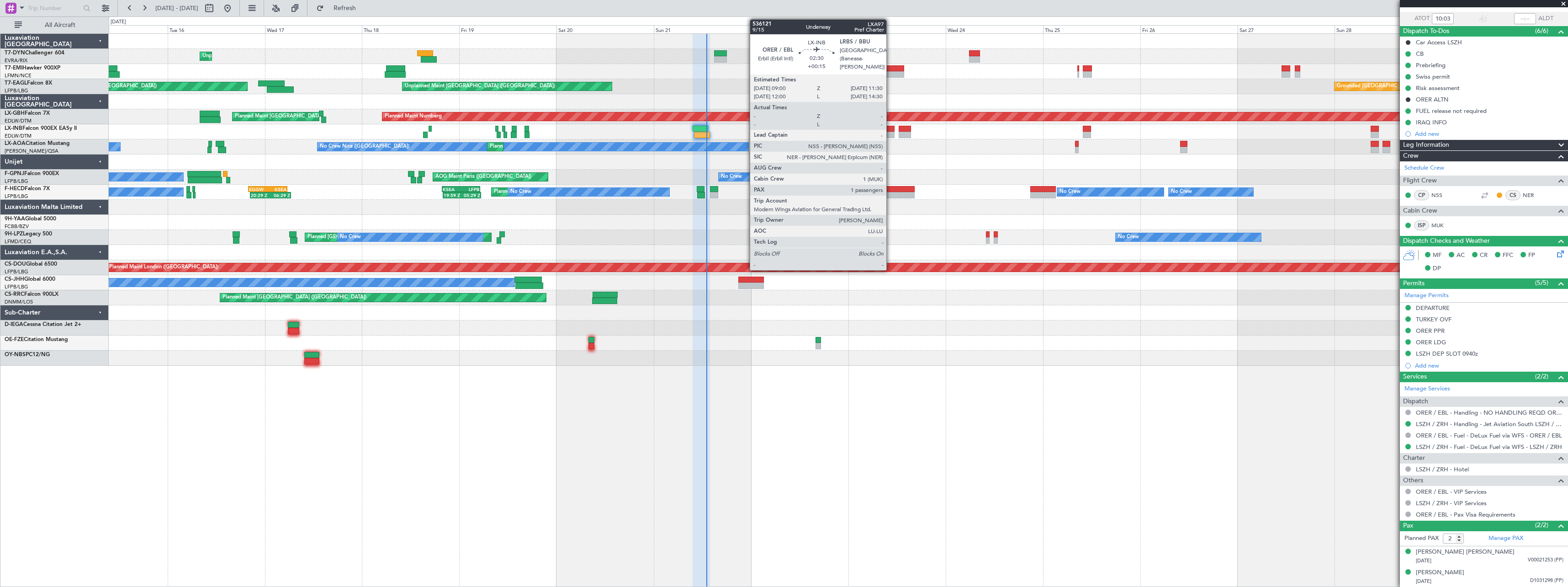
click at [891, 133] on div at bounding box center [889, 135] width 10 height 7
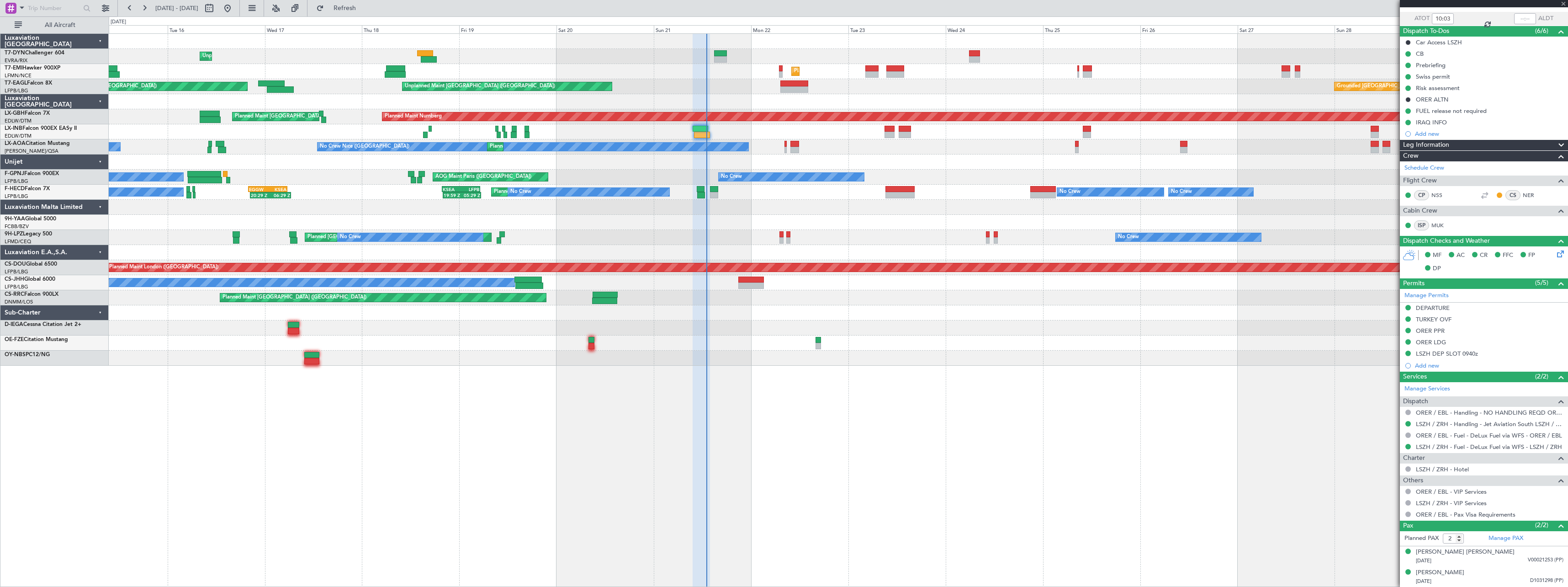
type input "+00:15"
type input "1"
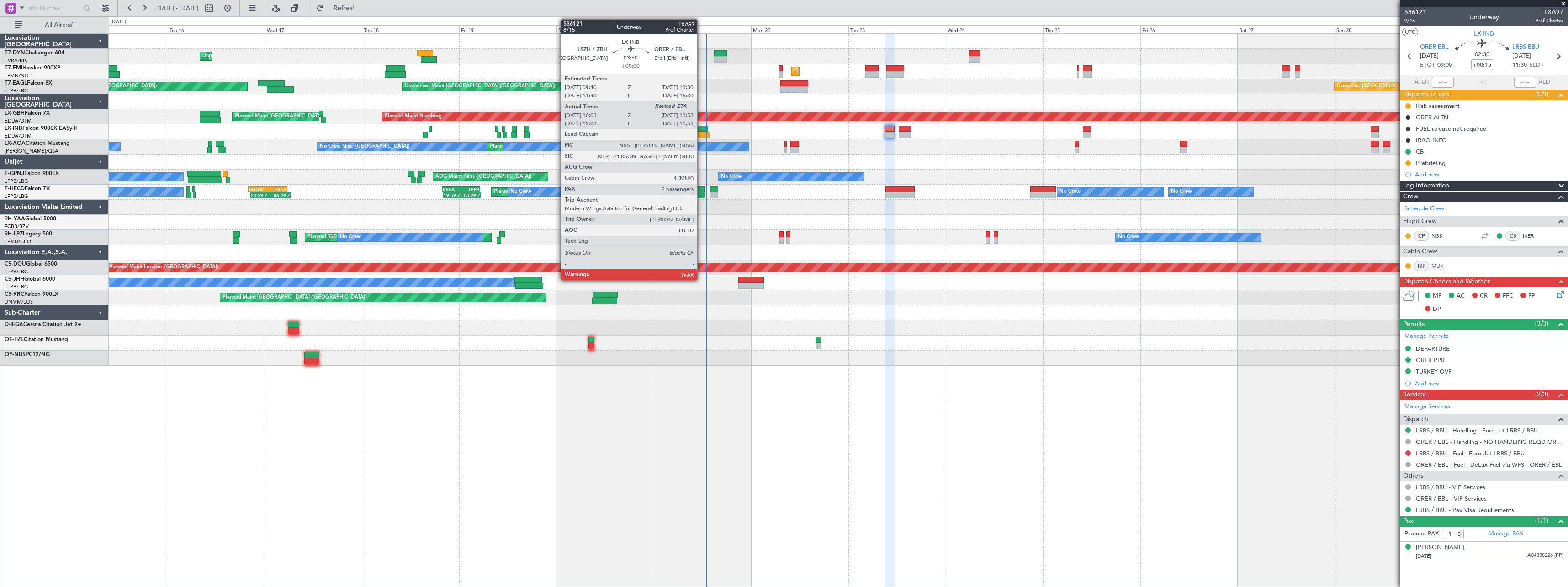
click at [701, 128] on div at bounding box center [701, 128] width 16 height 7
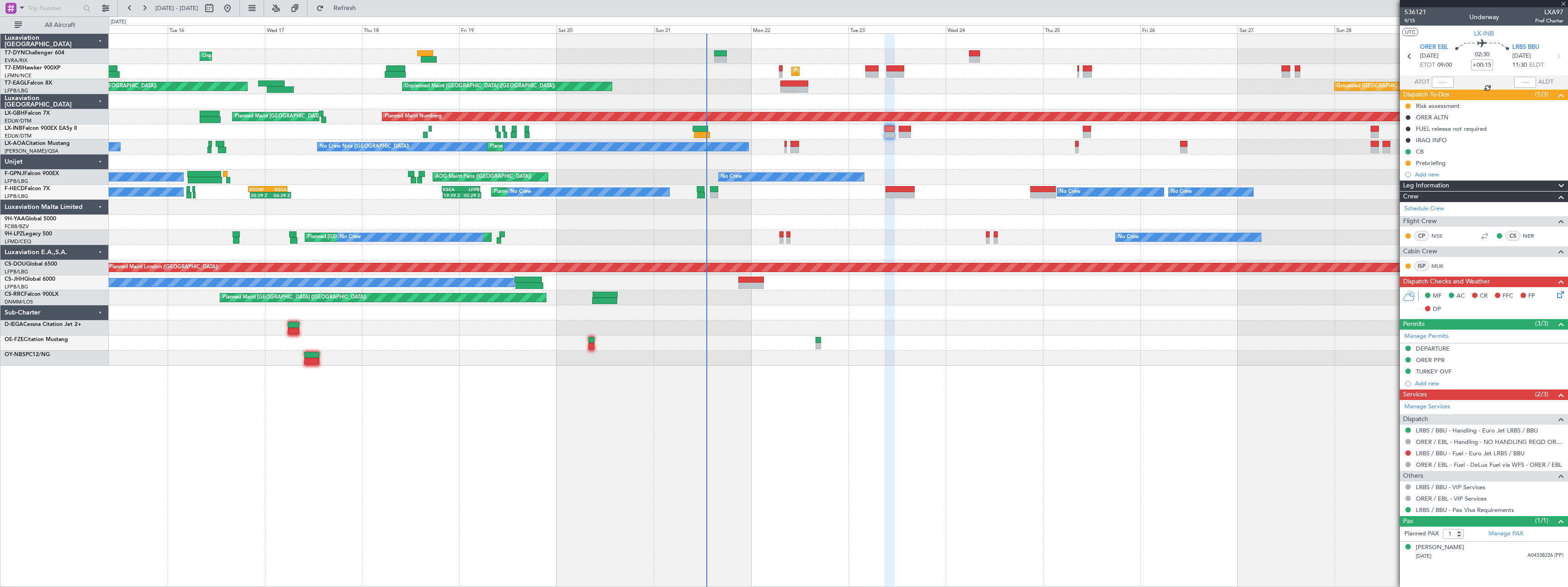
type input "10:03"
type input "2"
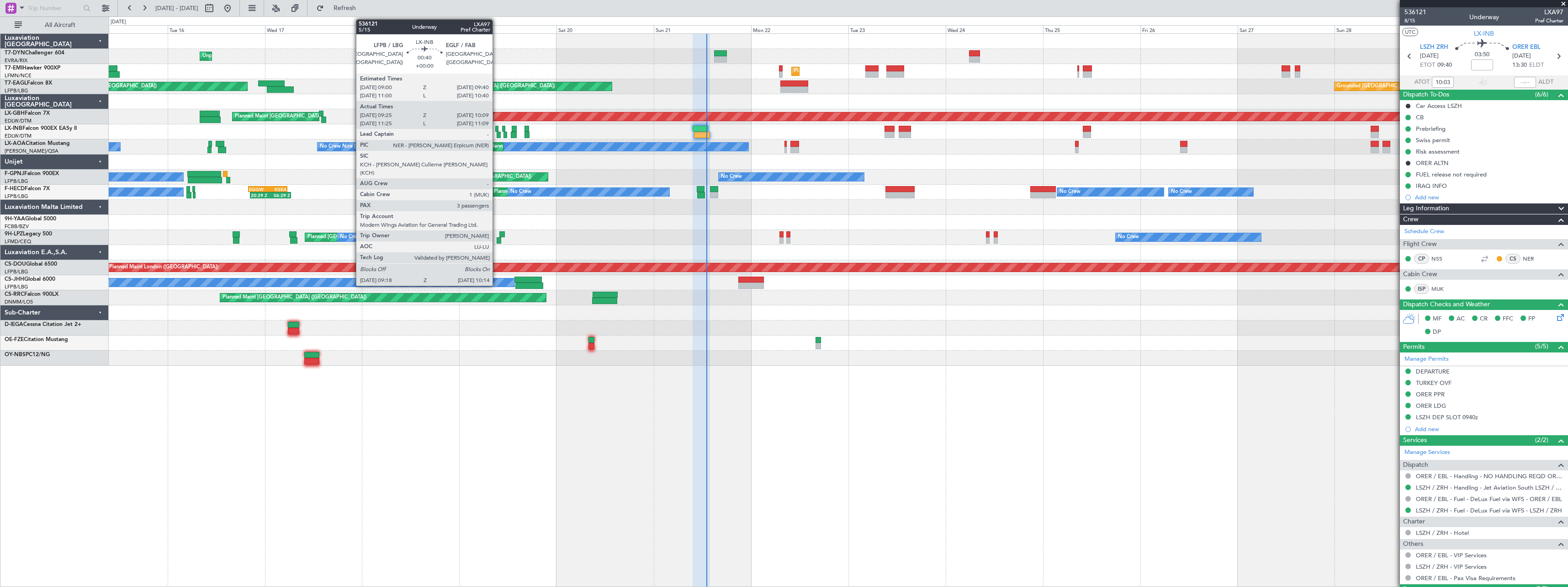
click at [497, 132] on div at bounding box center [499, 135] width 4 height 7
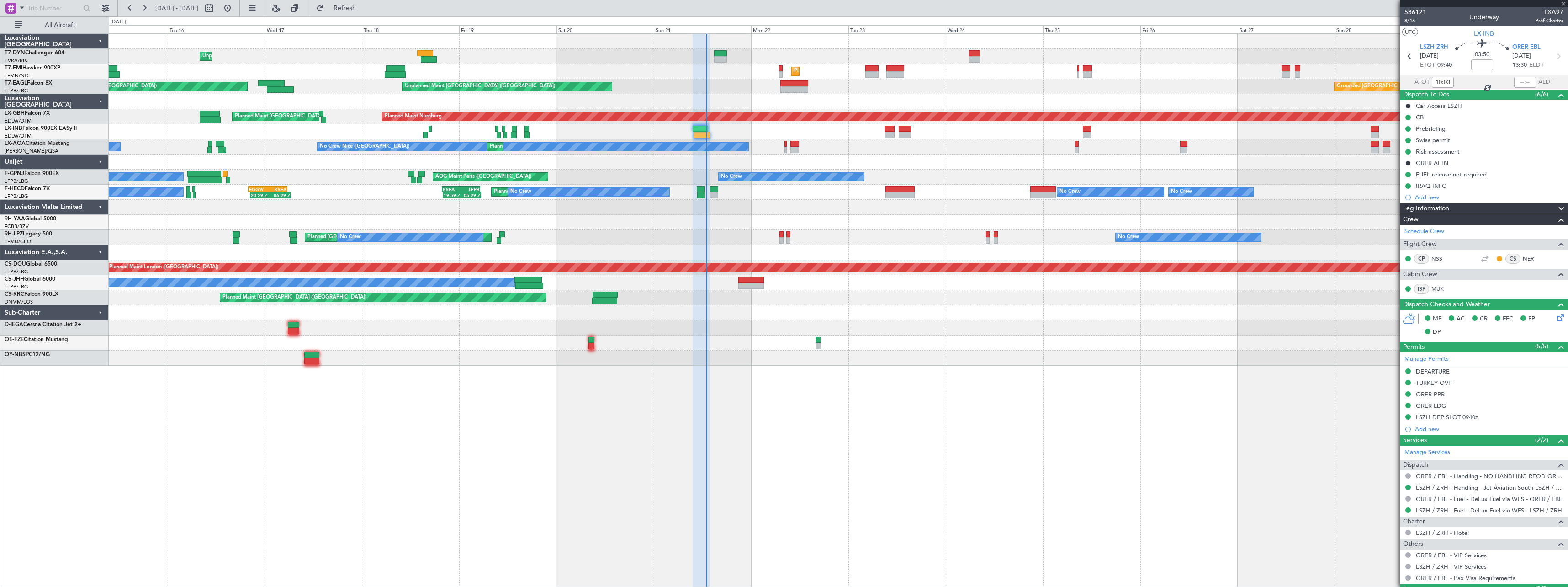
type input "09:25"
type input "10:09"
type input "3"
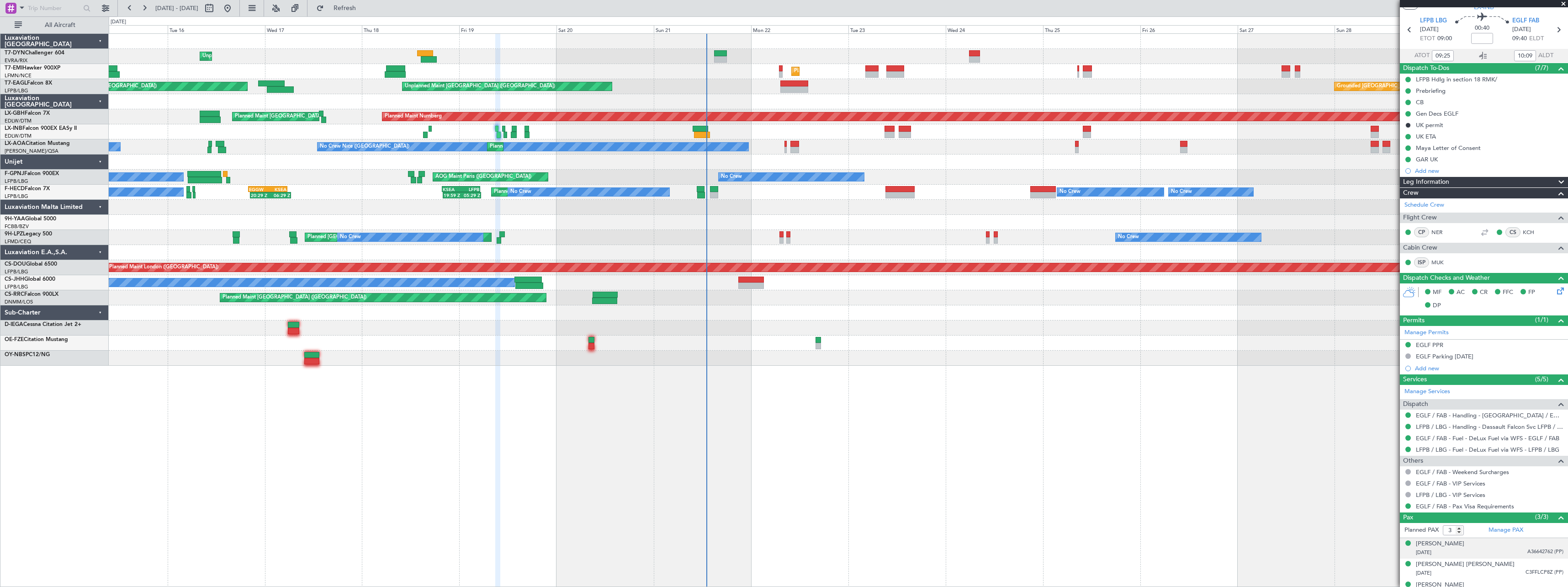
scroll to position [39, 0]
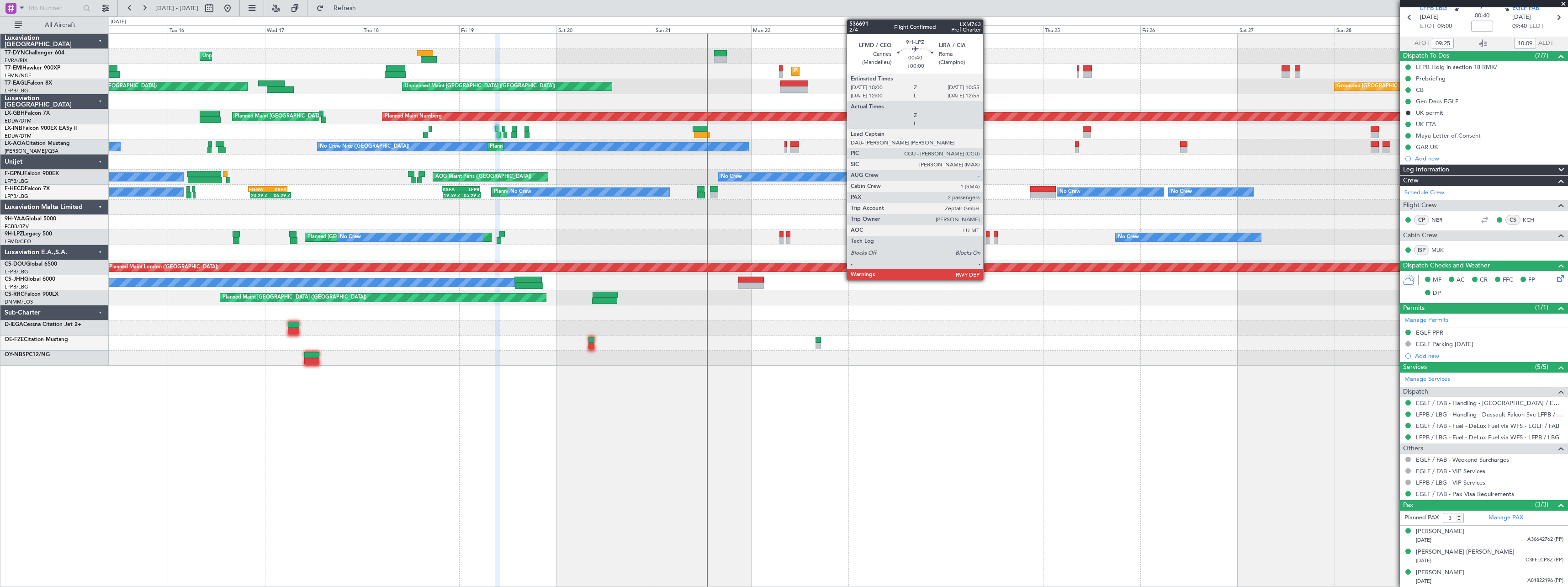
click at [987, 237] on div at bounding box center [988, 241] width 4 height 7
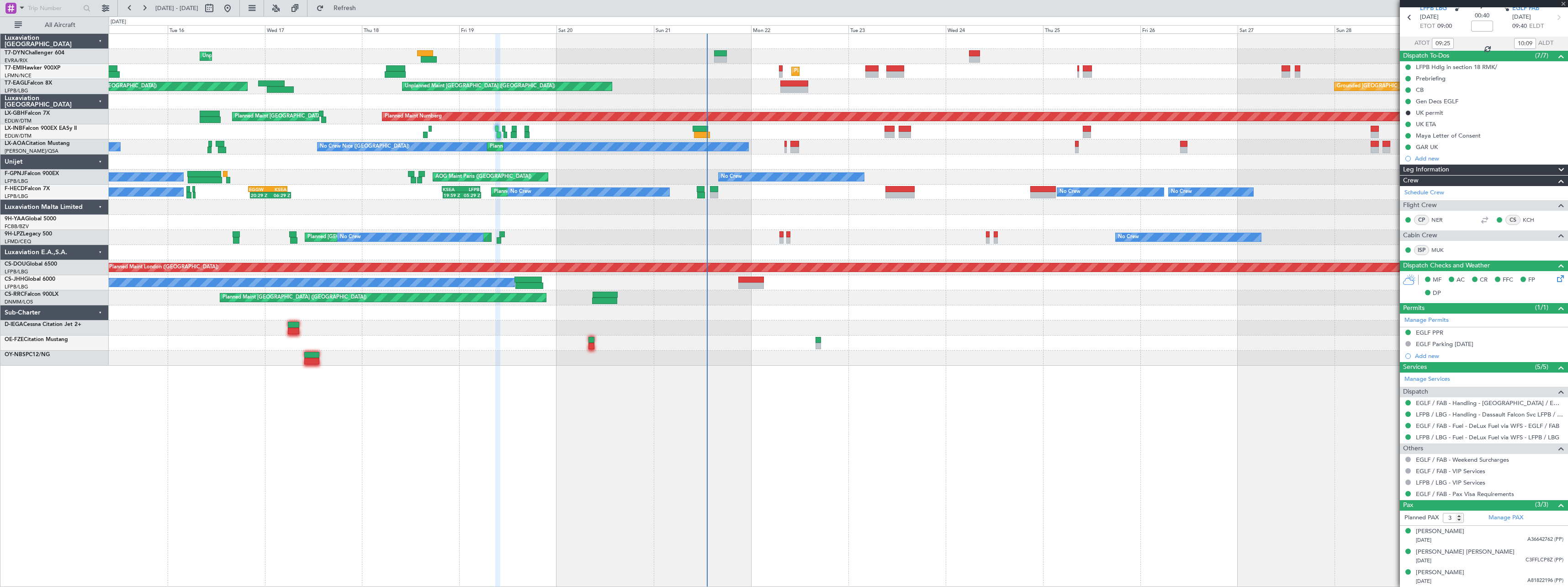
type input "2"
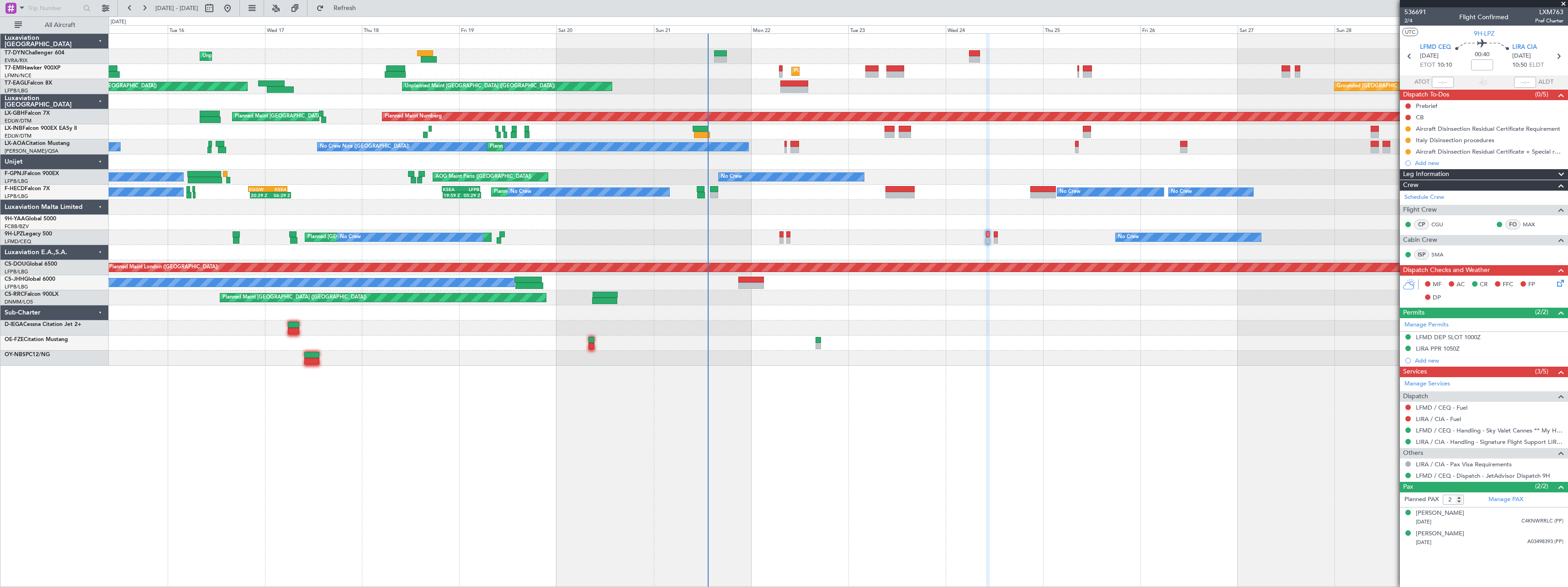
click at [907, 371] on div "Unplanned Maint [GEOGRAPHIC_DATA] (Riga Intl) Planned Maint [GEOGRAPHIC_DATA] G…" at bounding box center [838, 310] width 1459 height 554
